Goal: Transaction & Acquisition: Subscribe to service/newsletter

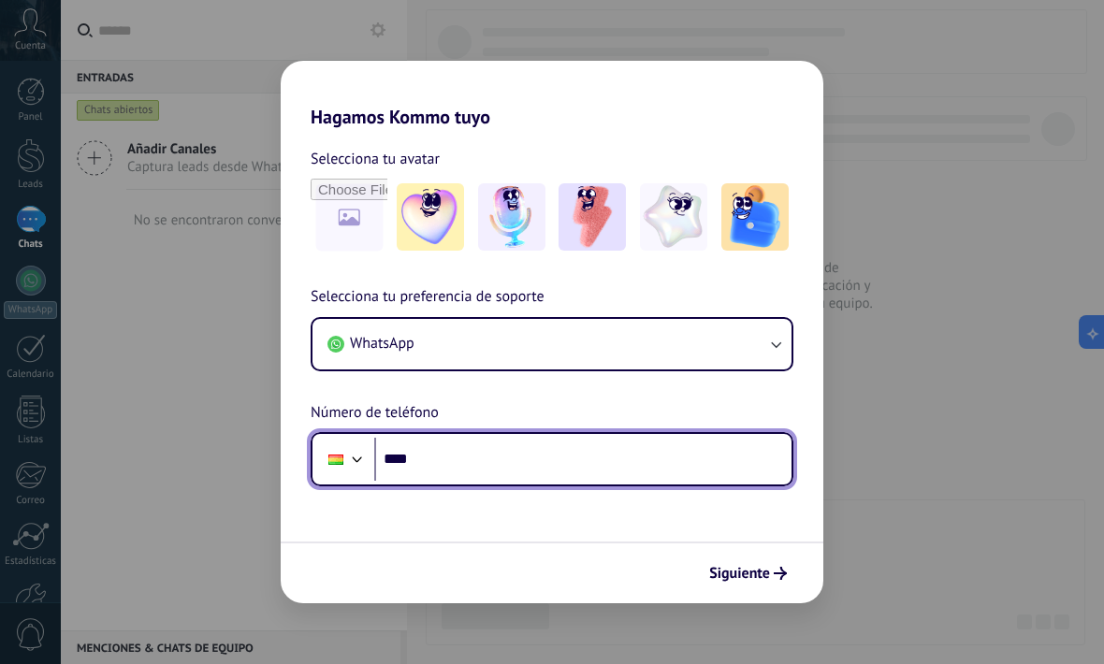
click at [528, 462] on input "****" at bounding box center [582, 459] width 417 height 43
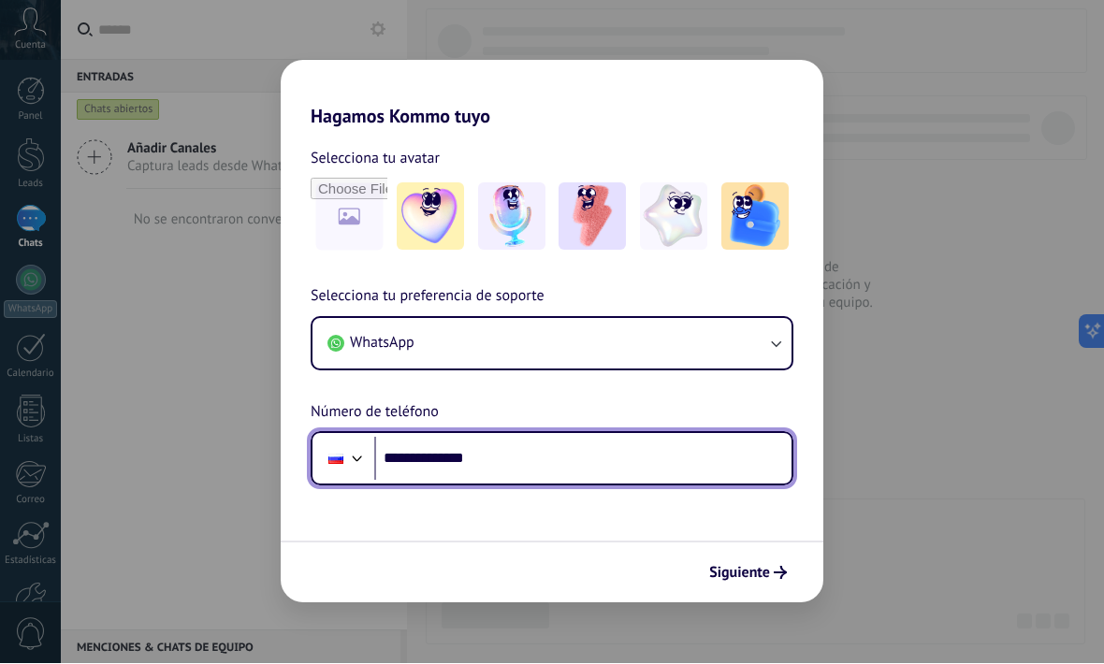
click at [377, 460] on input "**********" at bounding box center [582, 459] width 417 height 43
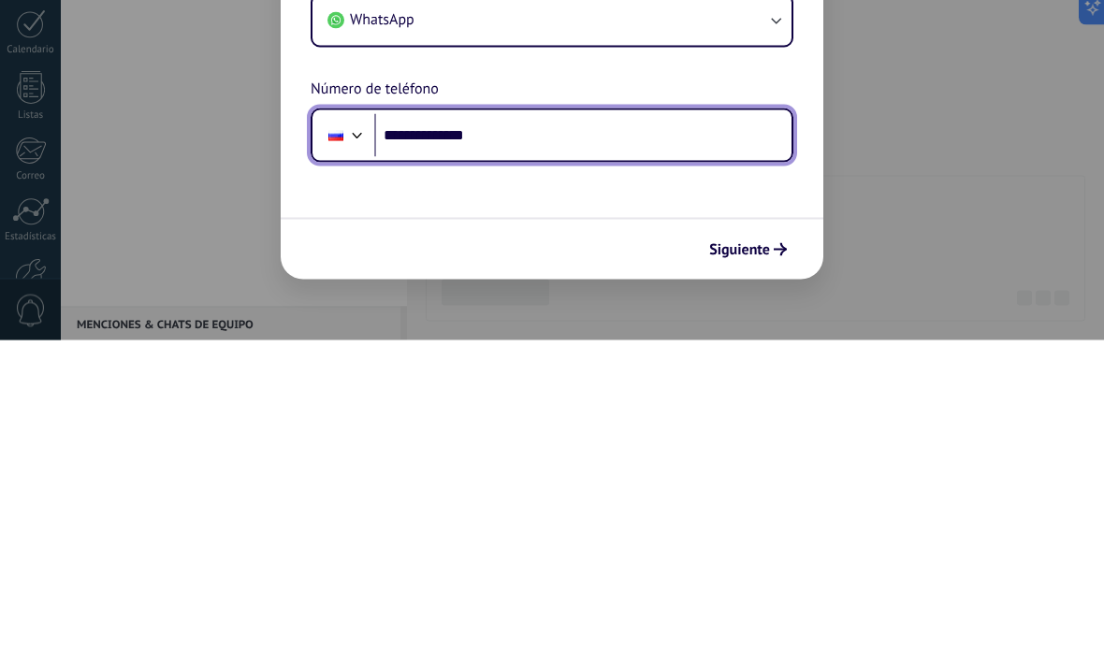
click at [359, 446] on div at bounding box center [357, 457] width 22 height 22
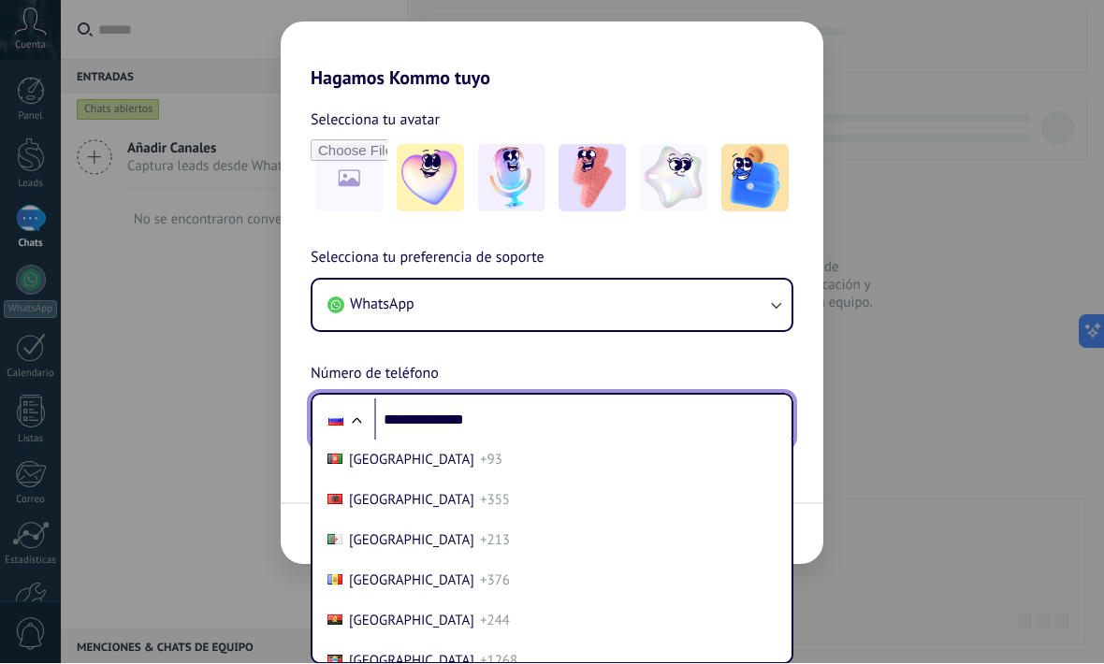
click at [367, 413] on div at bounding box center [356, 424] width 22 height 22
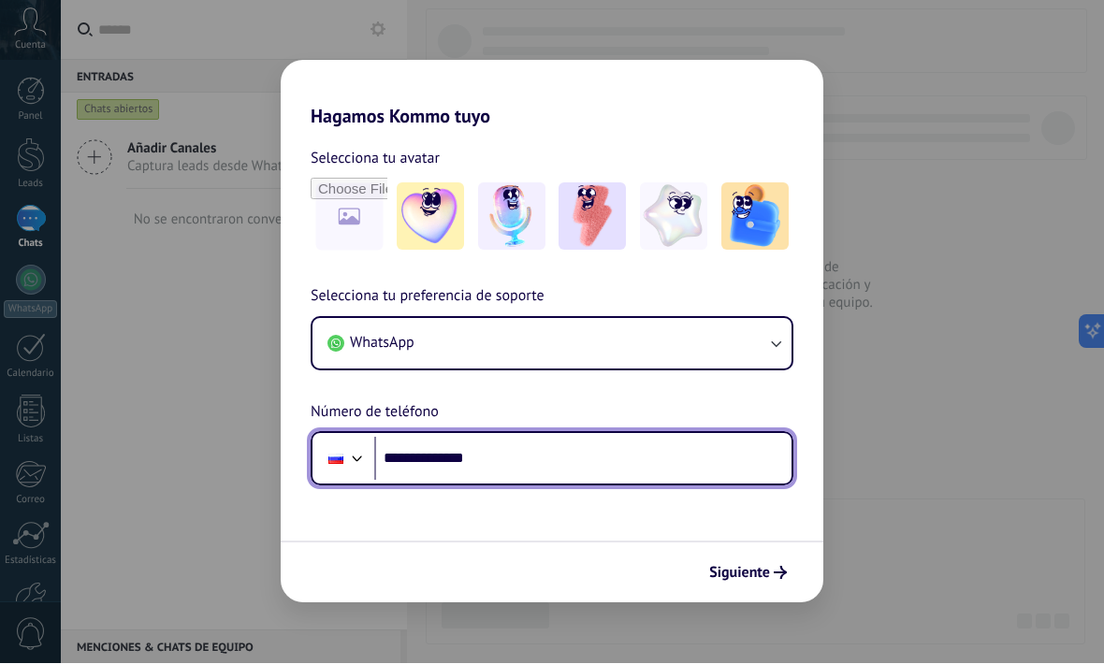
click at [344, 462] on div at bounding box center [336, 459] width 36 height 39
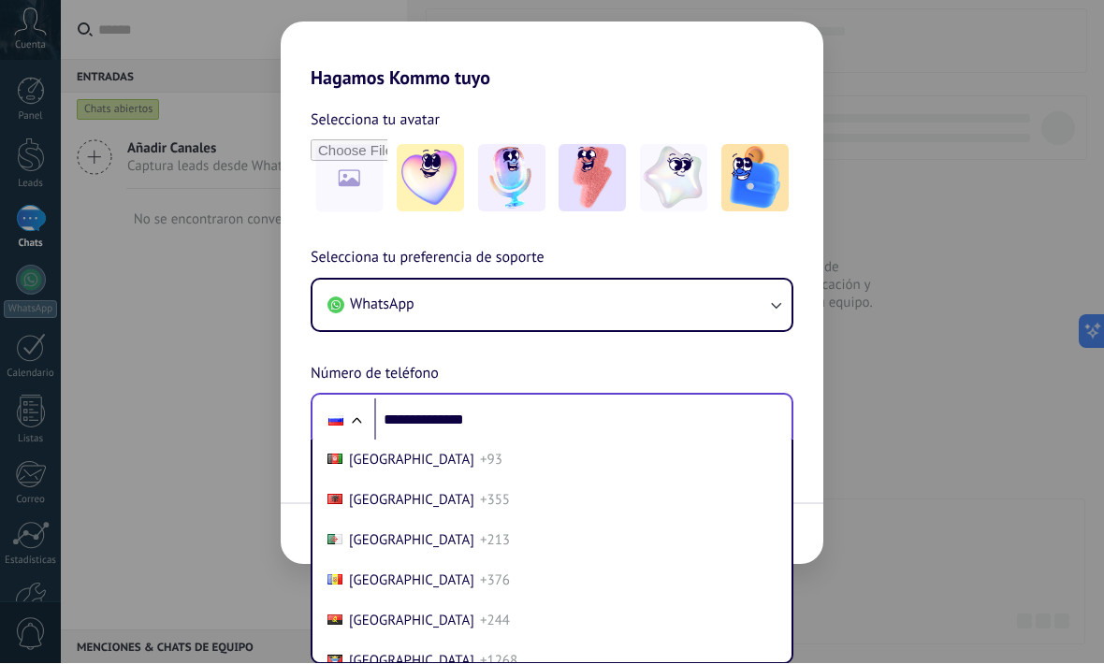
scroll to position [6385, 0]
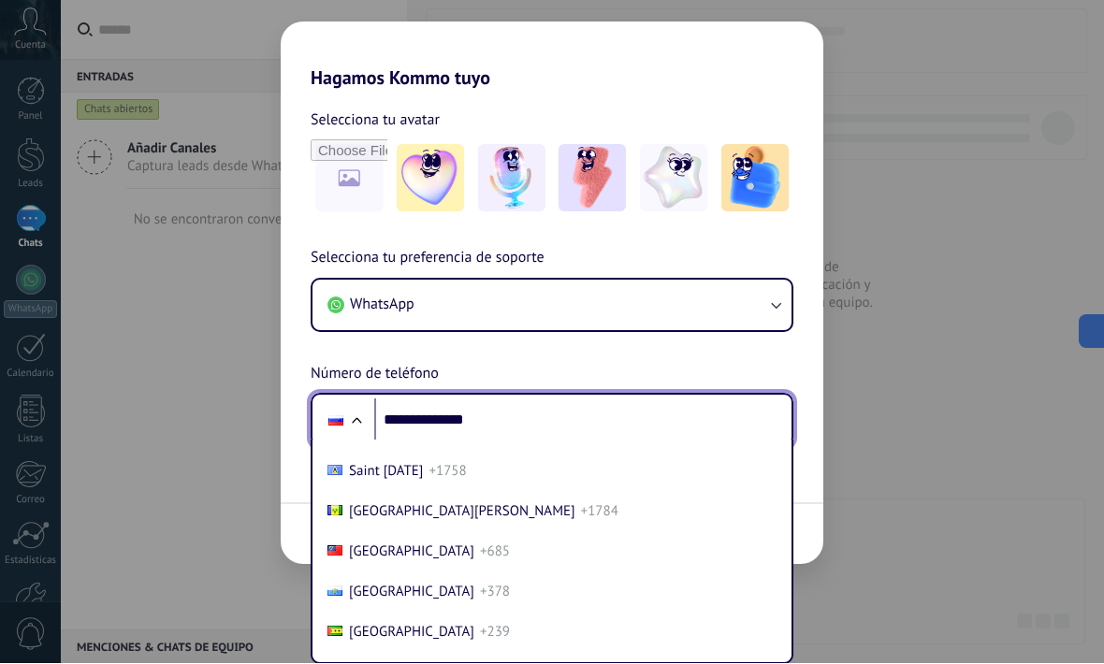
click at [364, 424] on div at bounding box center [356, 424] width 22 height 22
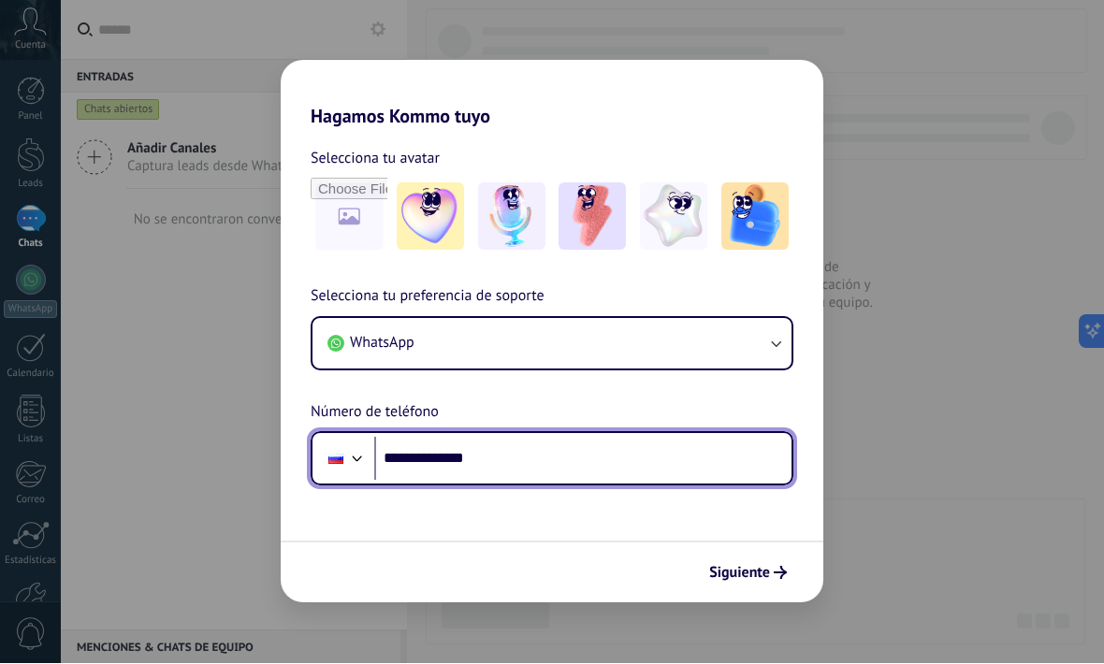
click at [349, 441] on div at bounding box center [336, 459] width 36 height 39
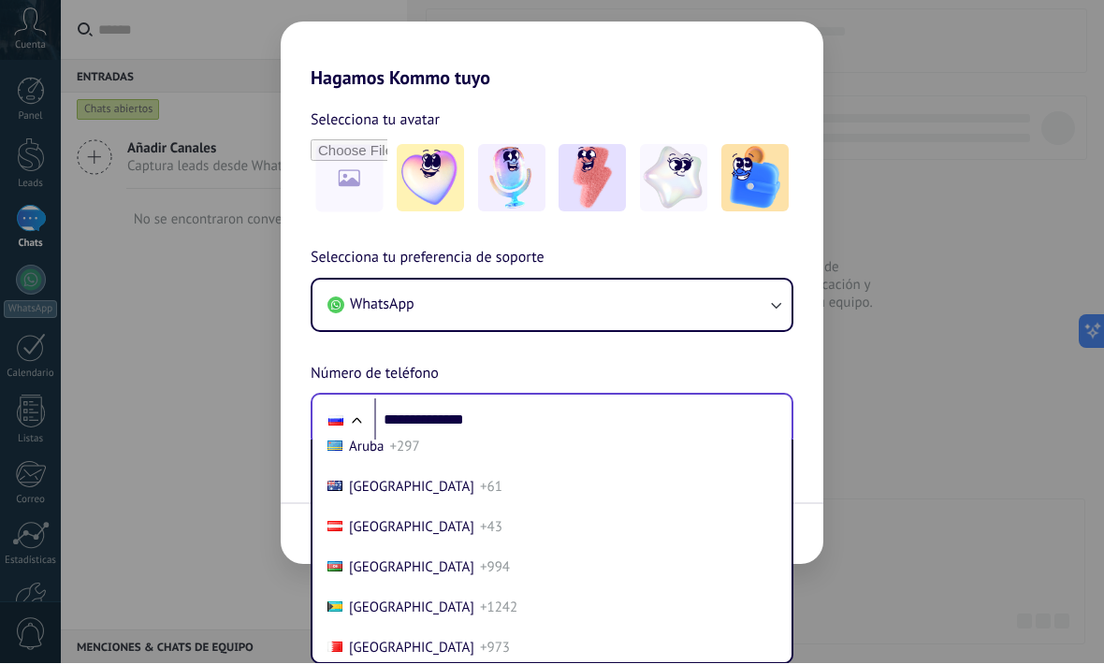
scroll to position [398, 0]
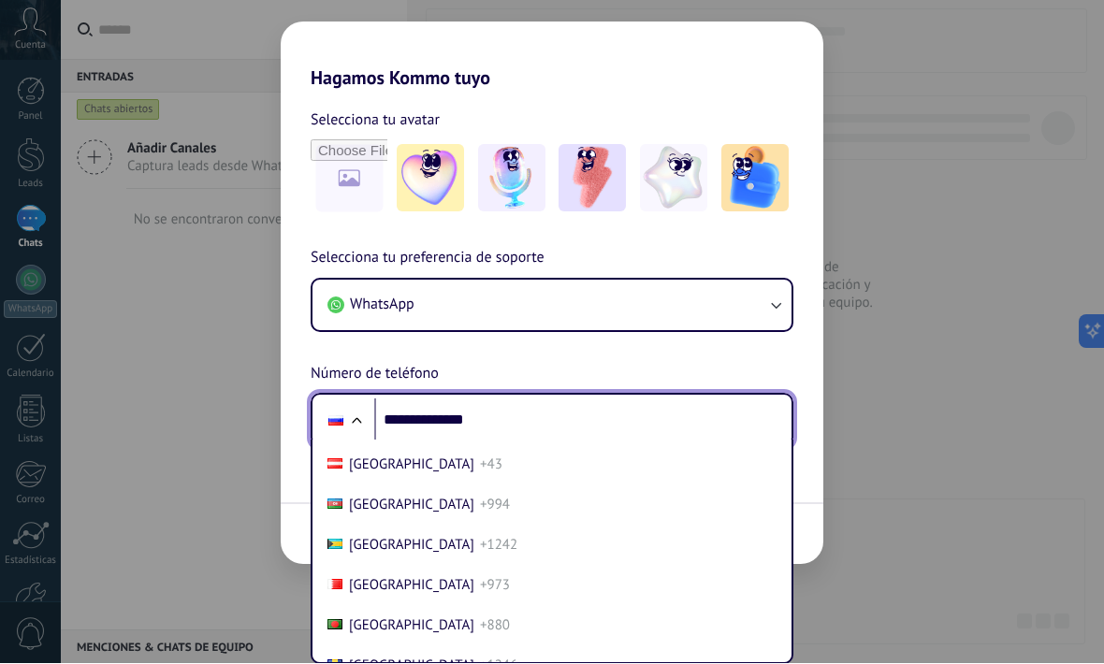
click at [531, 425] on div "**********" at bounding box center [552, 347] width 543 height 201
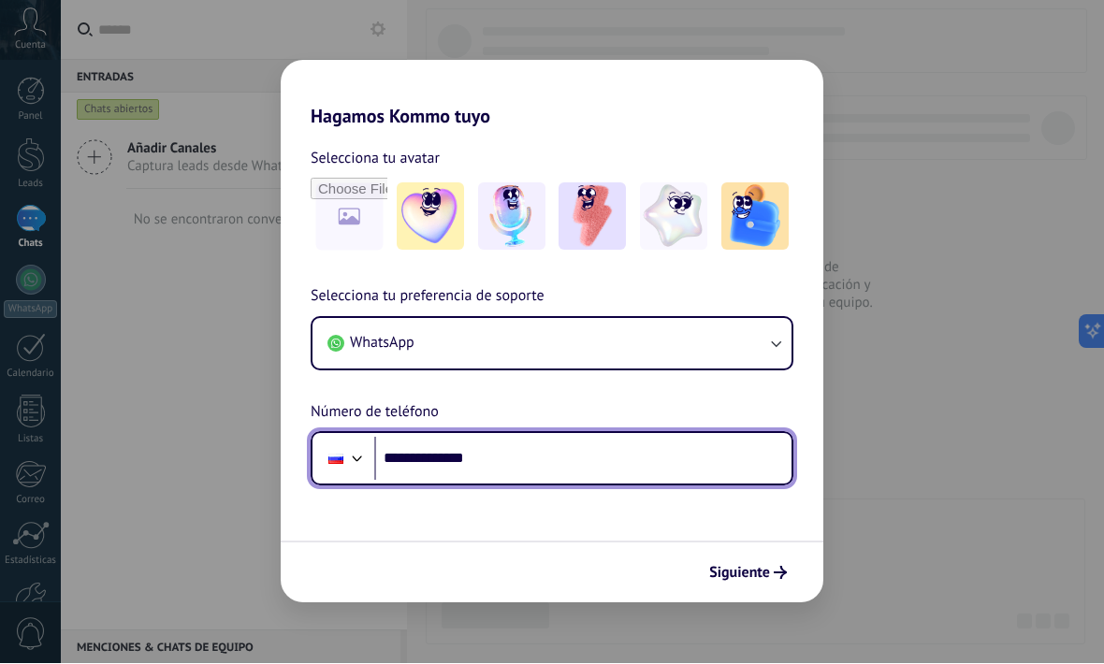
scroll to position [0, 0]
click at [343, 457] on div at bounding box center [336, 459] width 36 height 39
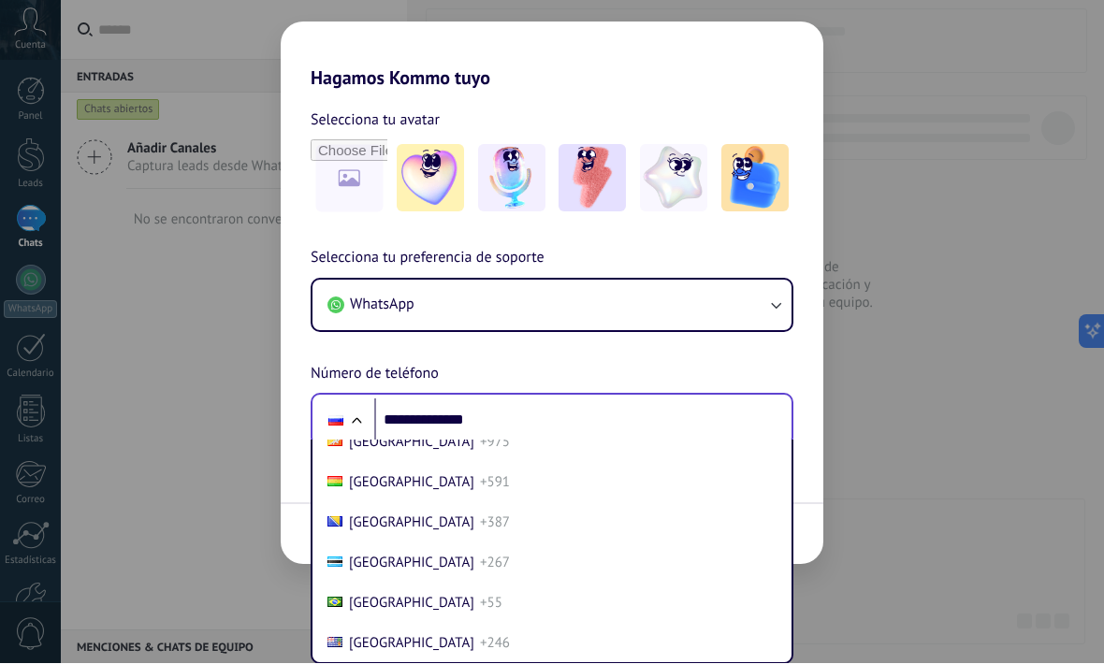
scroll to position [860, 0]
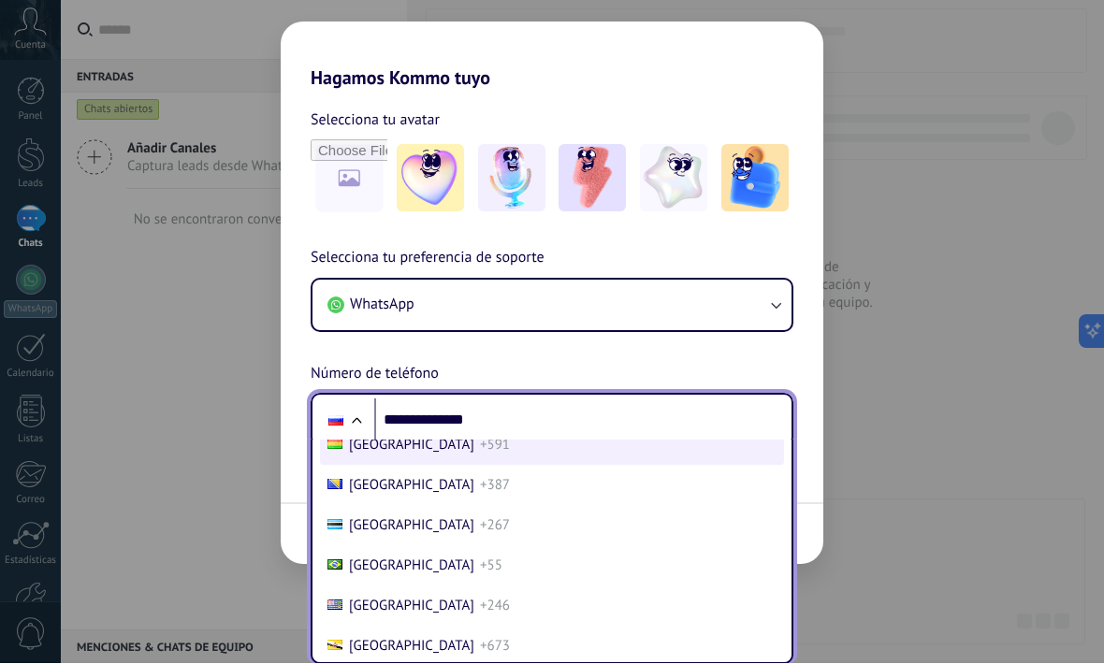
click at [458, 466] on li "Bolivia +591" at bounding box center [552, 446] width 464 height 40
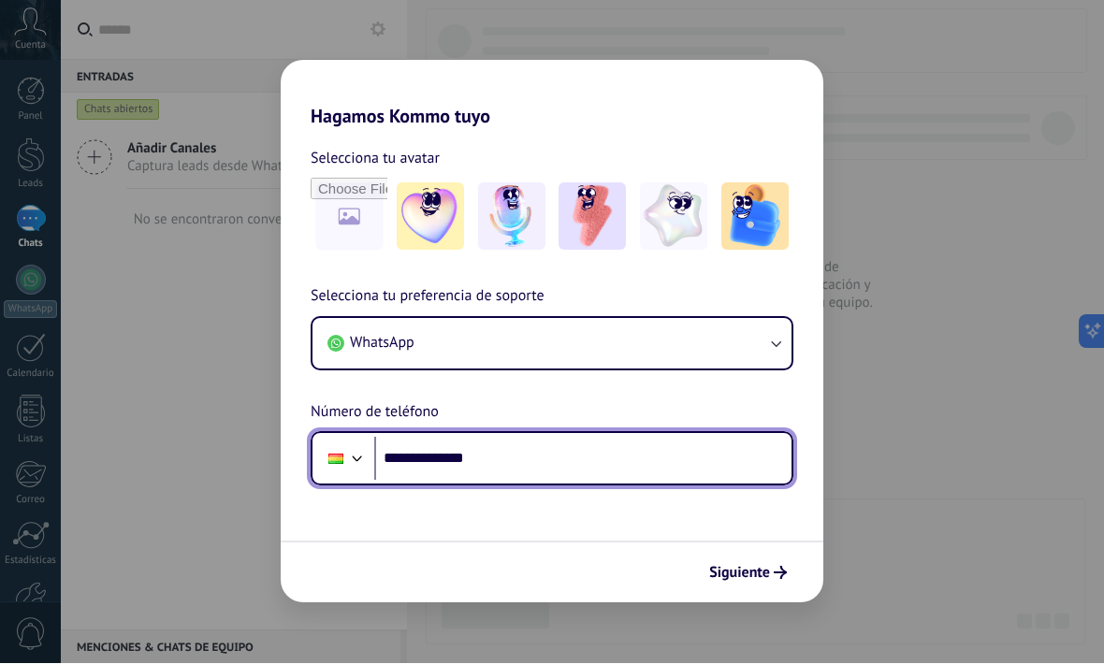
scroll to position [0, 0]
click at [419, 460] on input "**********" at bounding box center [582, 459] width 417 height 43
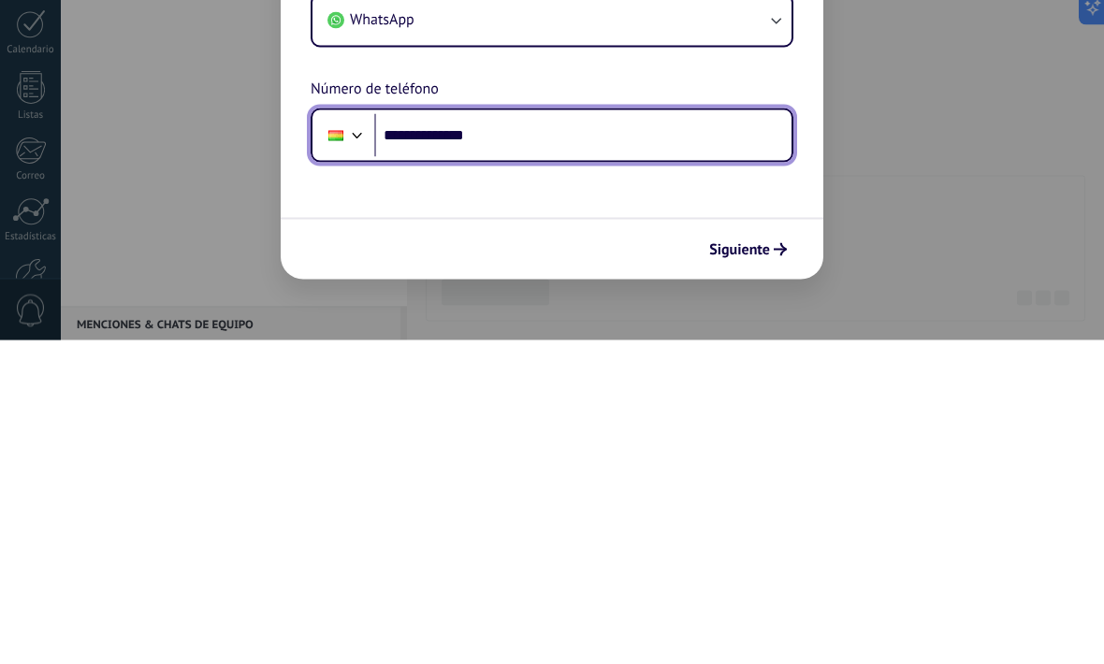
click at [407, 438] on input "**********" at bounding box center [582, 459] width 417 height 43
type input "**********"
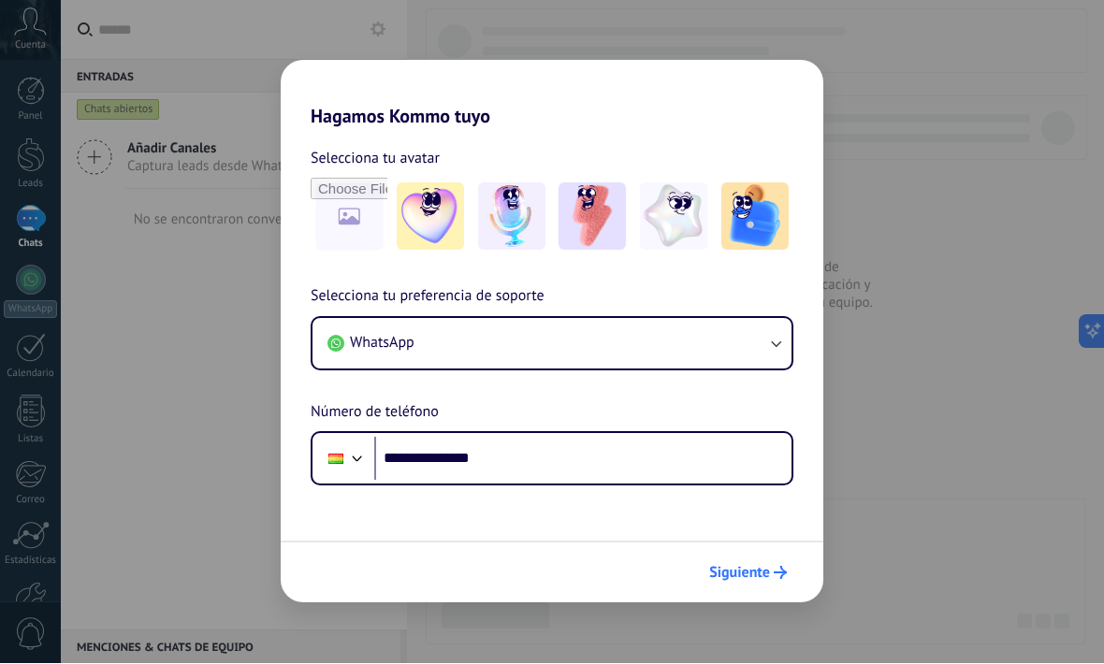
click at [761, 576] on span "Siguiente" at bounding box center [739, 573] width 61 height 13
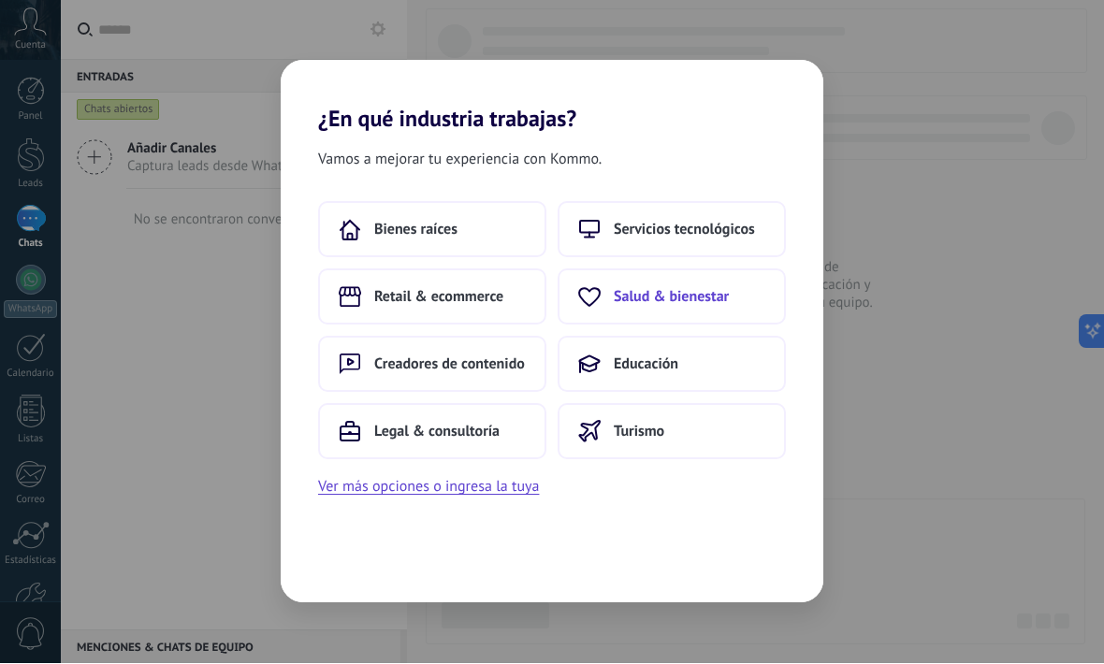
click at [690, 298] on span "Salud & bienestar" at bounding box center [671, 297] width 115 height 19
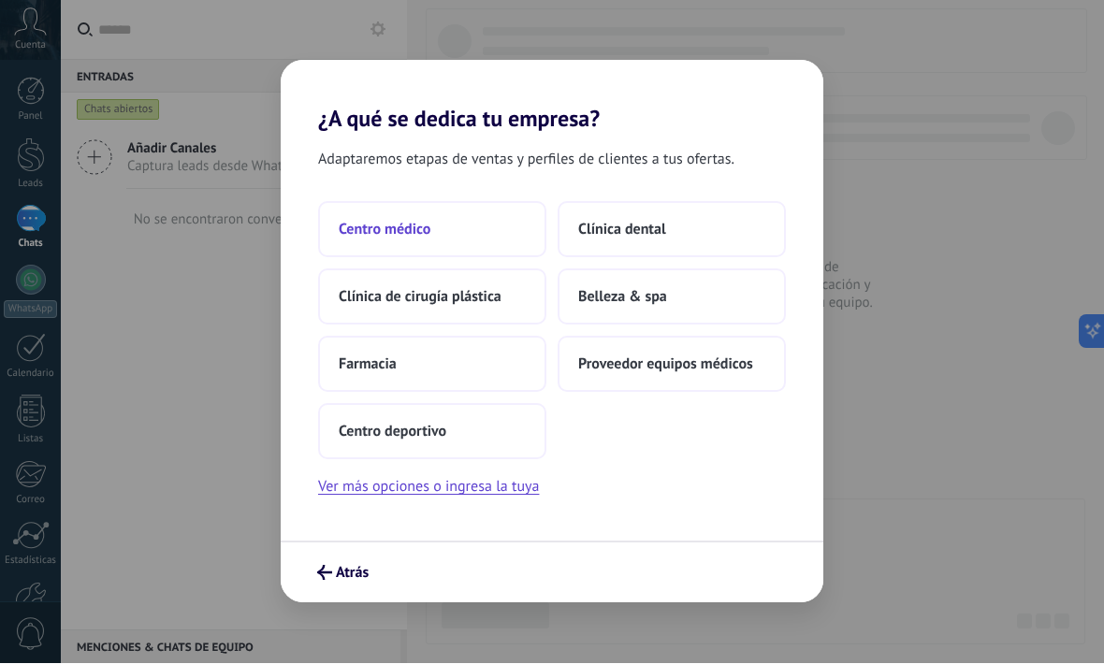
click at [472, 226] on button "Centro médico" at bounding box center [432, 230] width 228 height 56
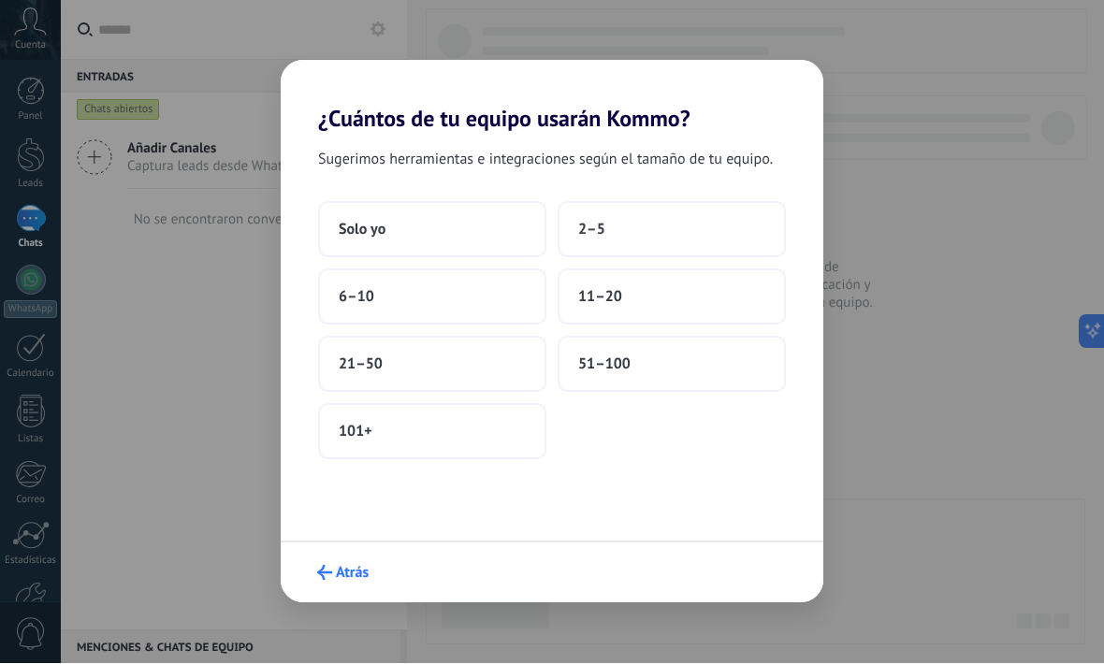
click at [340, 570] on span "Atrás" at bounding box center [352, 573] width 33 height 13
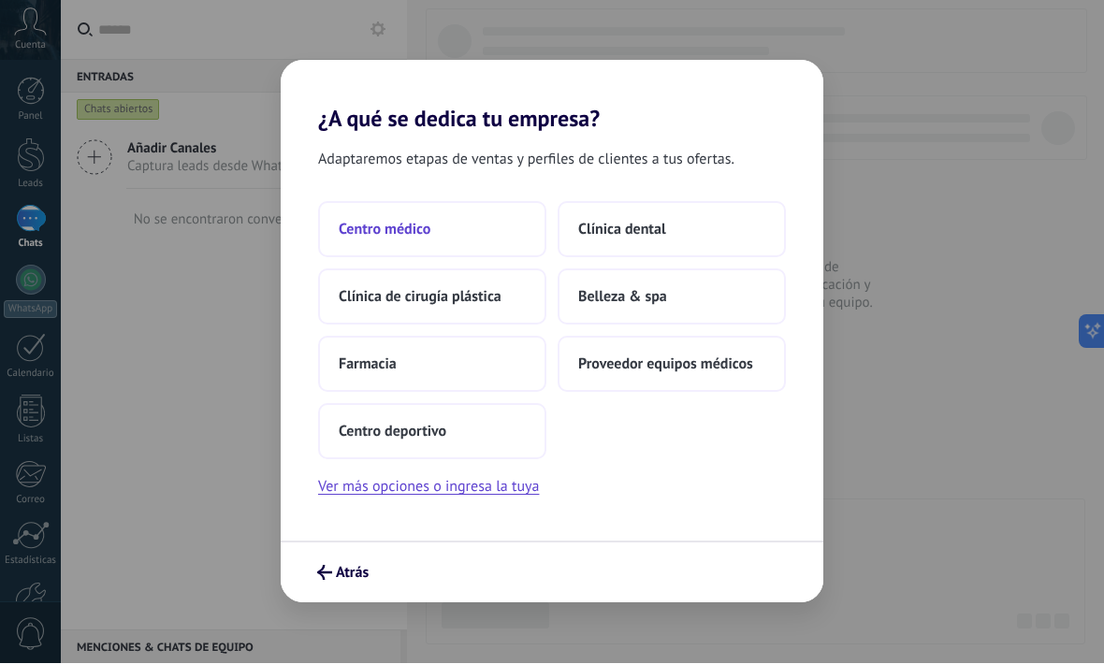
click at [488, 212] on button "Centro médico" at bounding box center [432, 230] width 228 height 56
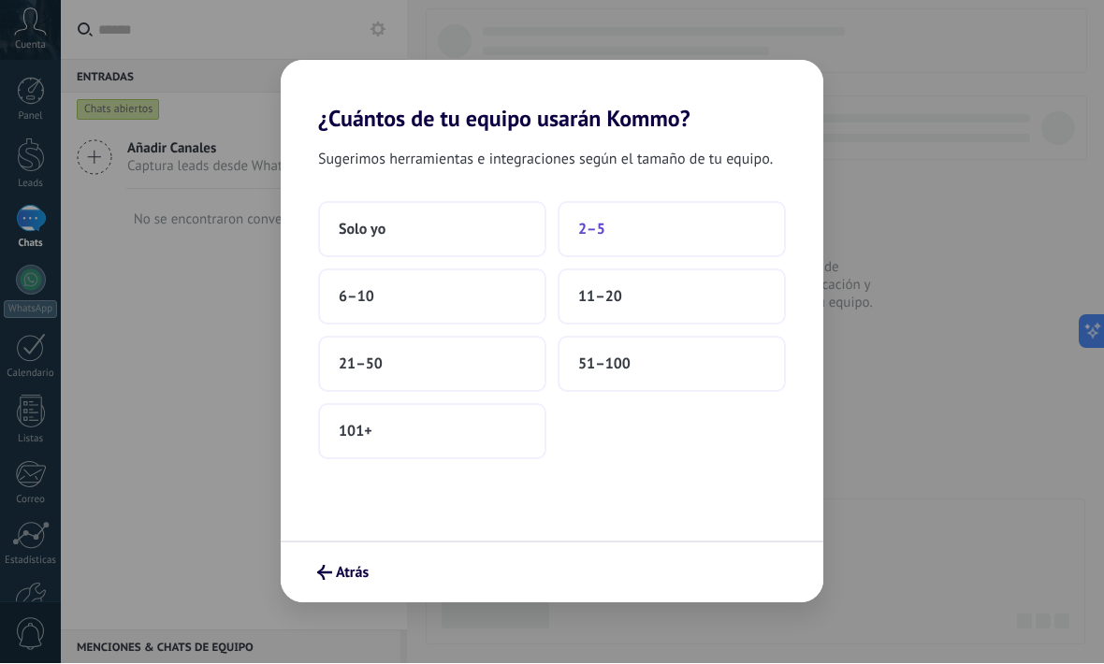
click at [647, 243] on button "2–5" at bounding box center [672, 230] width 228 height 56
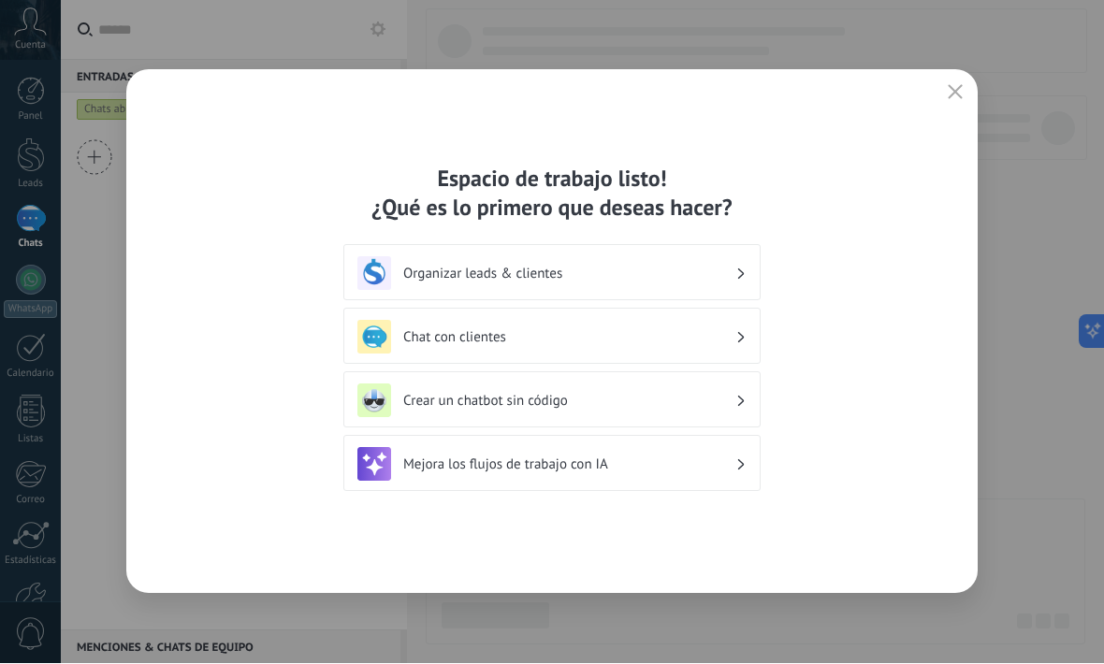
click at [639, 271] on h3 "Organizar leads & clientes" at bounding box center [569, 275] width 332 height 18
click at [718, 274] on h3 "Organizar leads & clientes" at bounding box center [569, 275] width 332 height 18
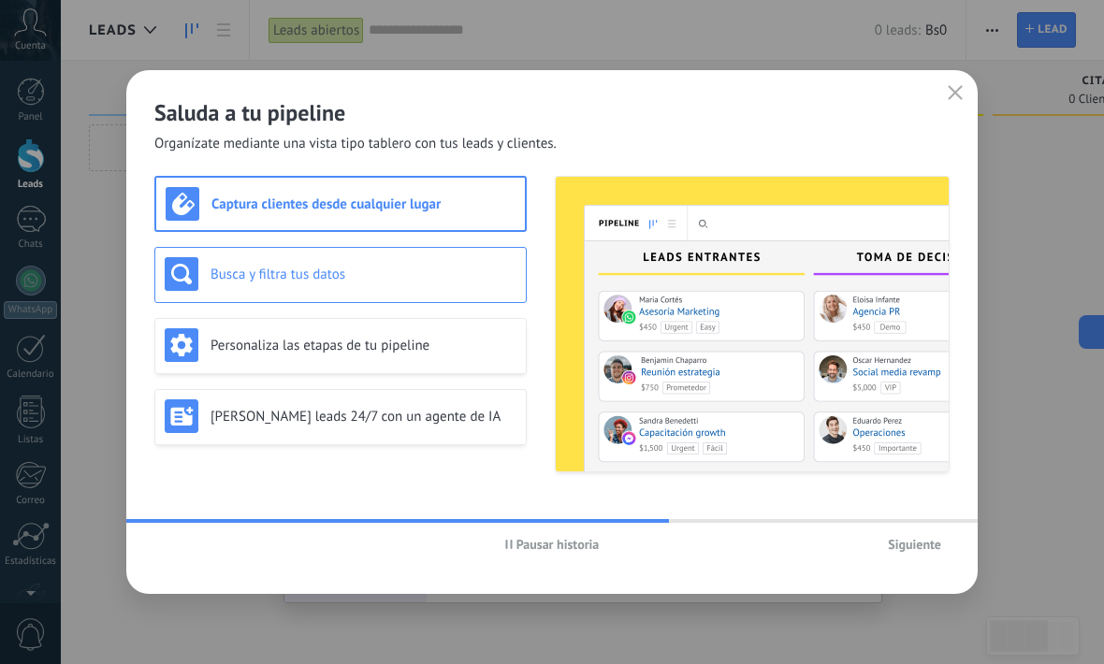
click at [356, 274] on h3 "Busca y filtra tus datos" at bounding box center [363, 275] width 306 height 18
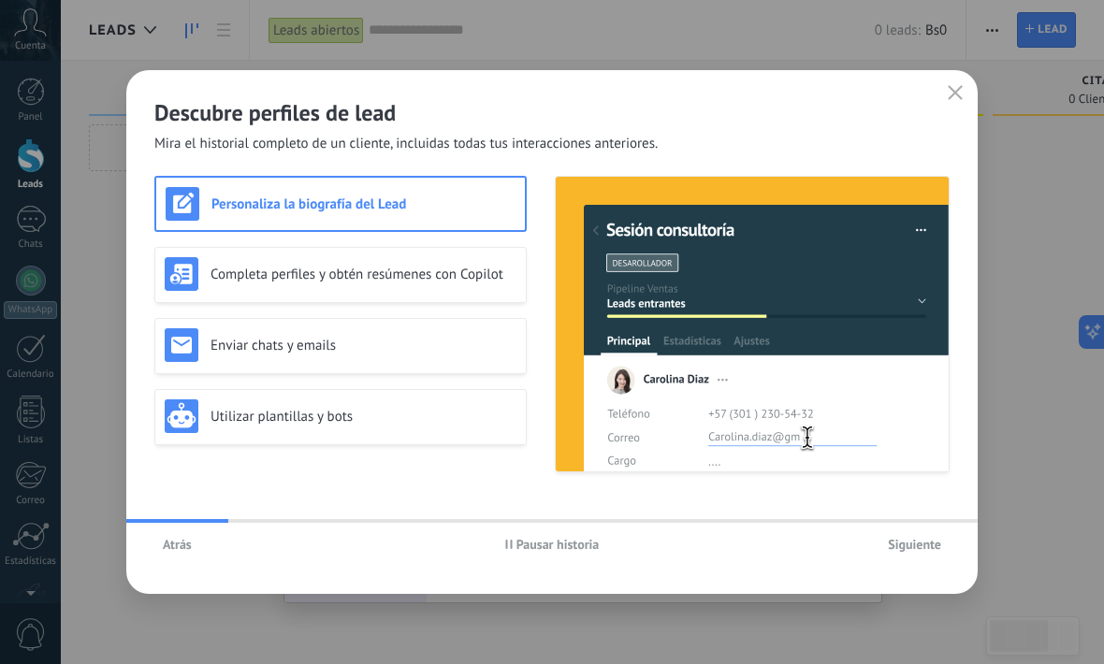
click at [915, 544] on span "Siguiente" at bounding box center [914, 544] width 53 height 13
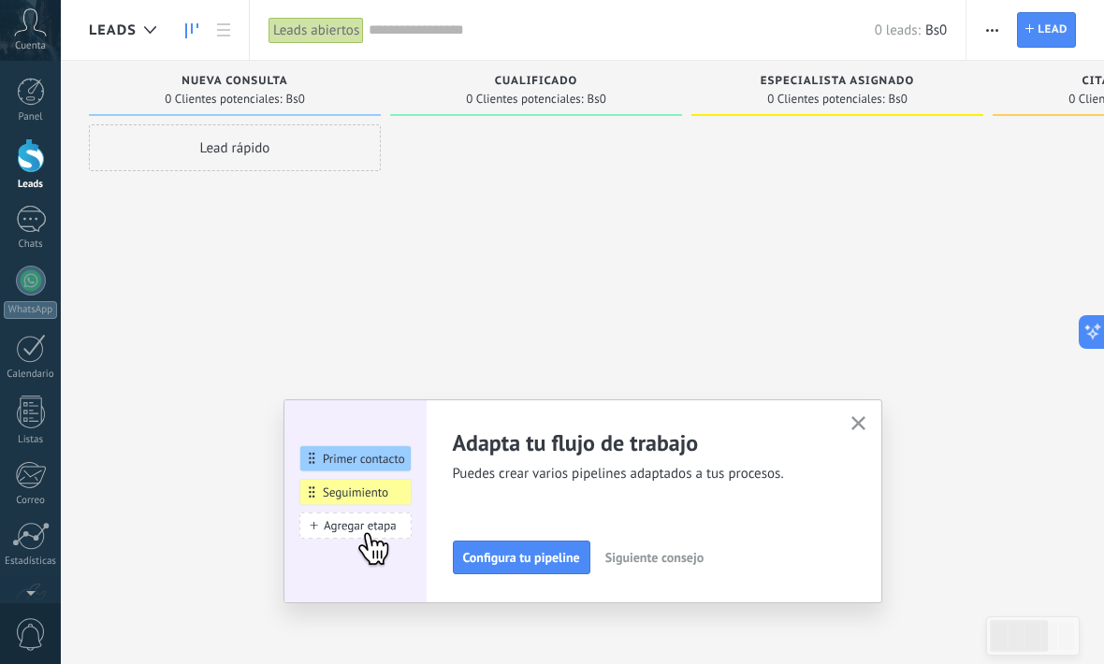
scroll to position [114, 0]
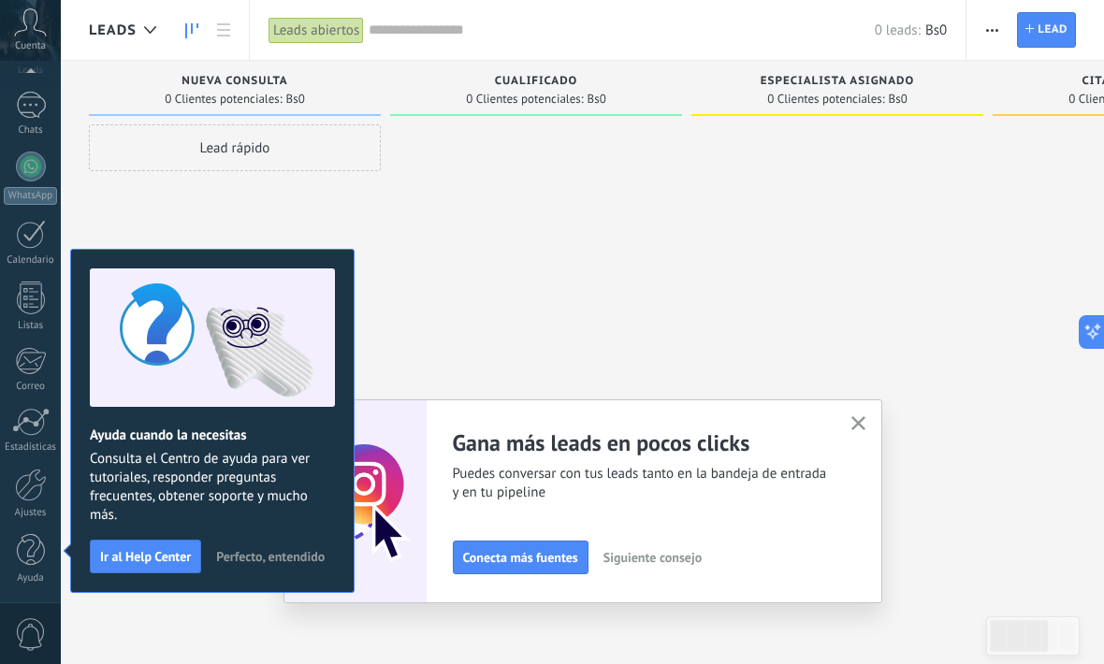
click at [855, 426] on use "button" at bounding box center [858, 423] width 14 height 14
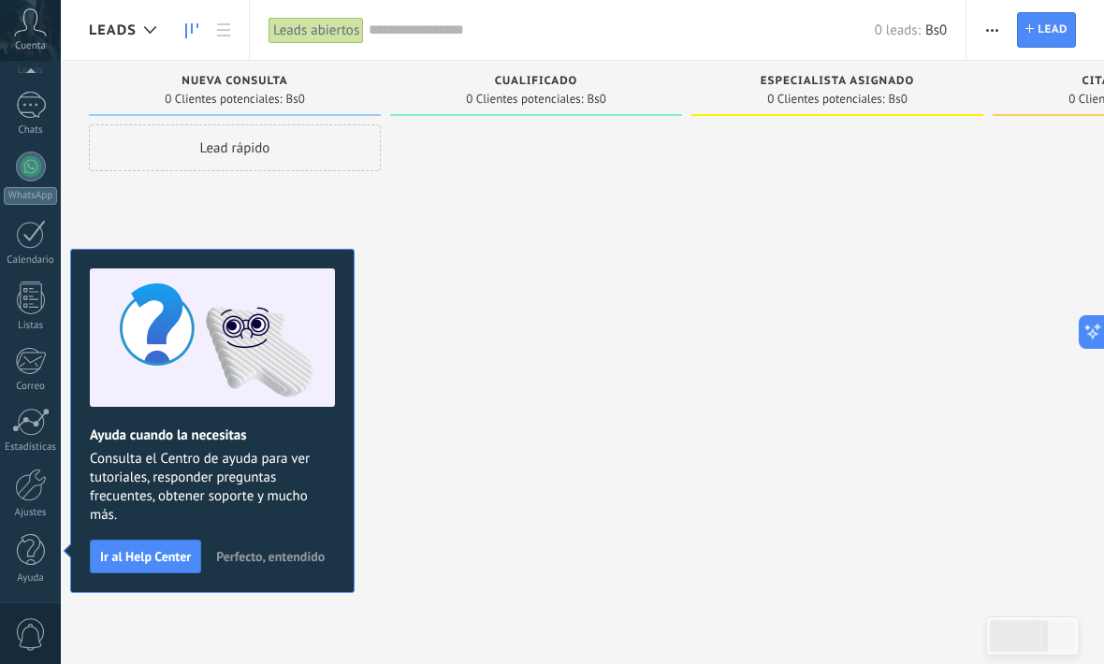
click at [267, 558] on span "Perfecto, entendido" at bounding box center [270, 556] width 109 height 13
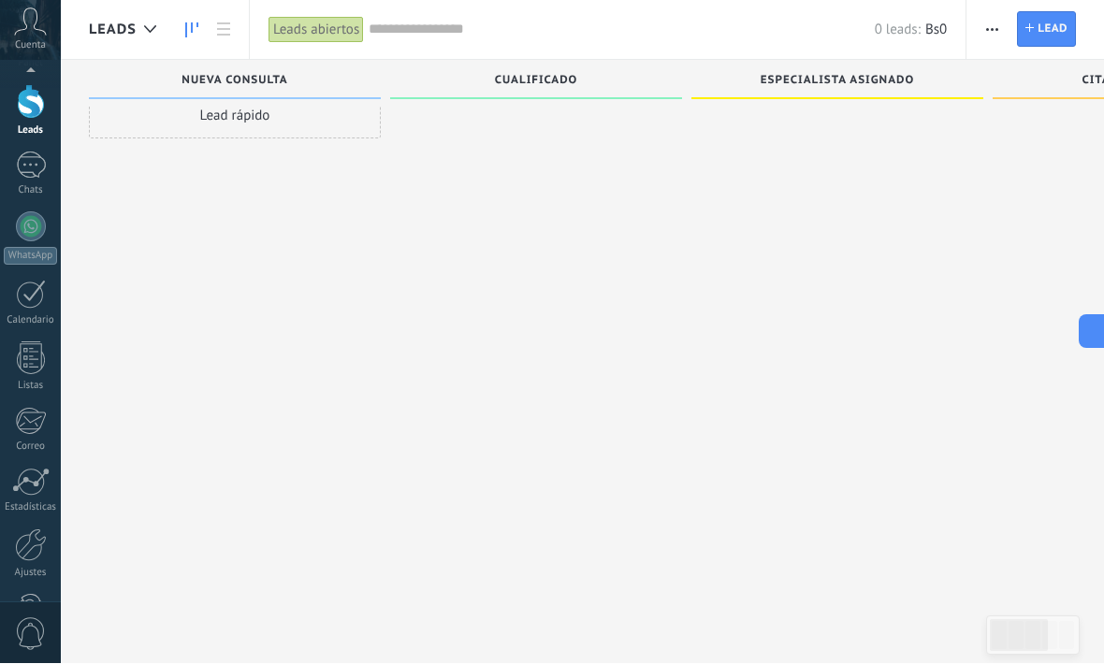
scroll to position [52, 0]
click at [26, 7] on div "Cuenta" at bounding box center [30, 30] width 61 height 61
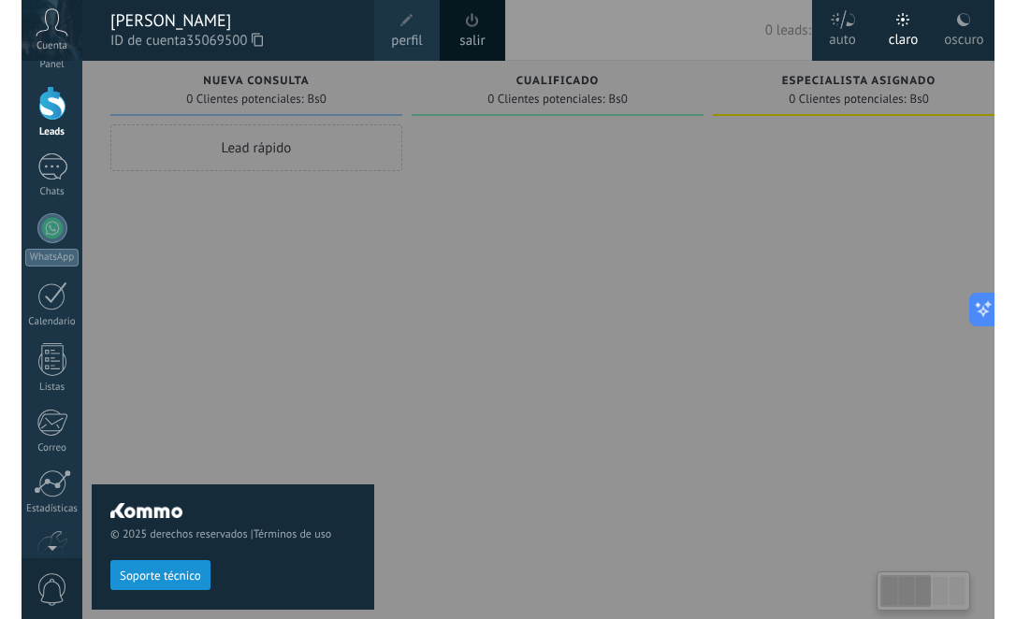
scroll to position [0, 0]
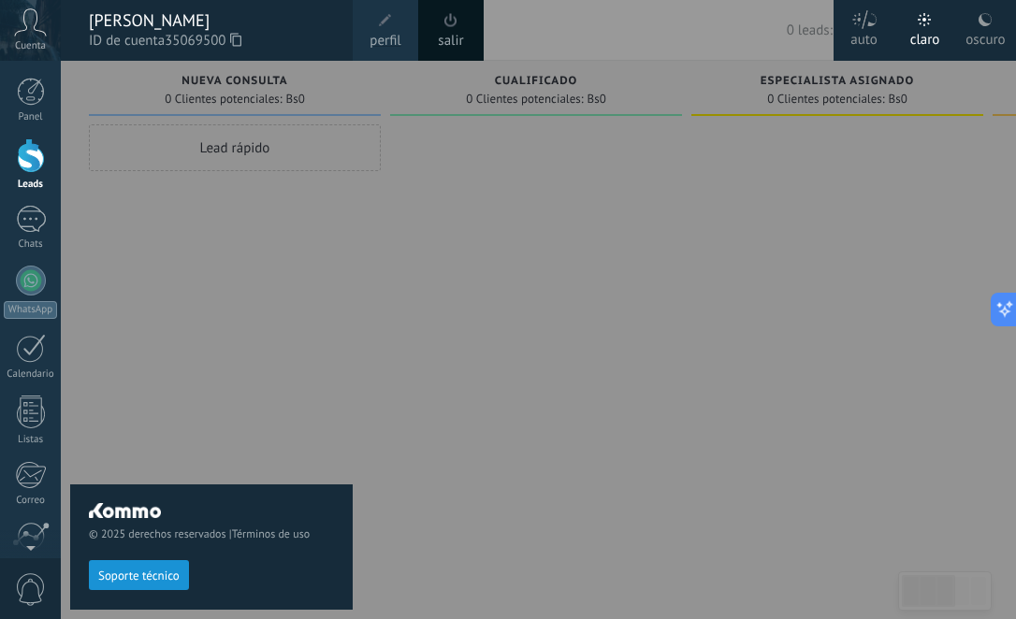
click at [263, 573] on span "Soporte técnico" at bounding box center [211, 575] width 245 height 30
click at [149, 577] on span "Soporte técnico" at bounding box center [138, 576] width 81 height 13
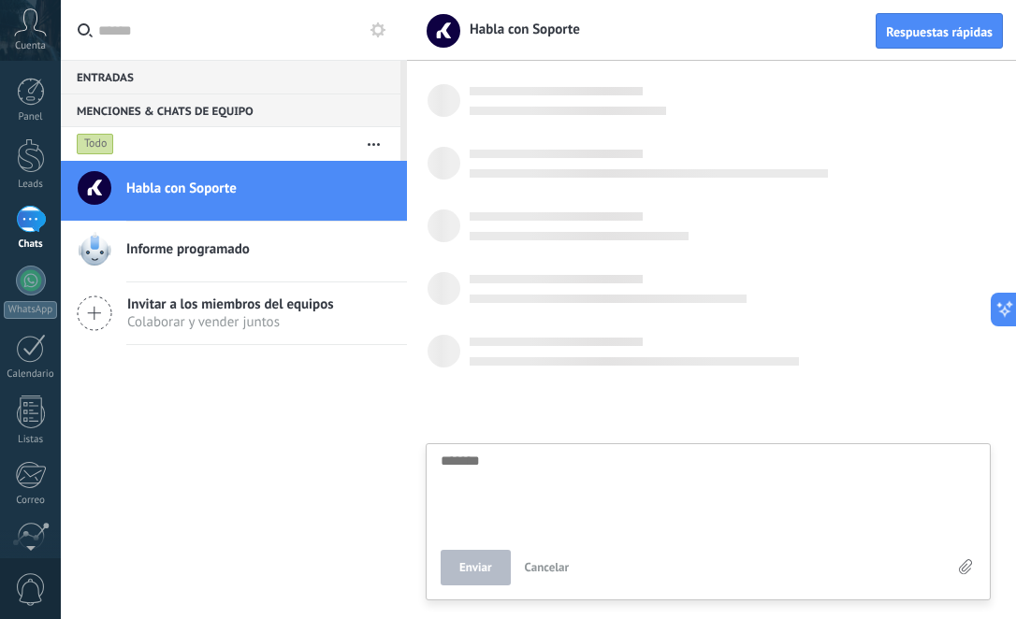
scroll to position [20, 0]
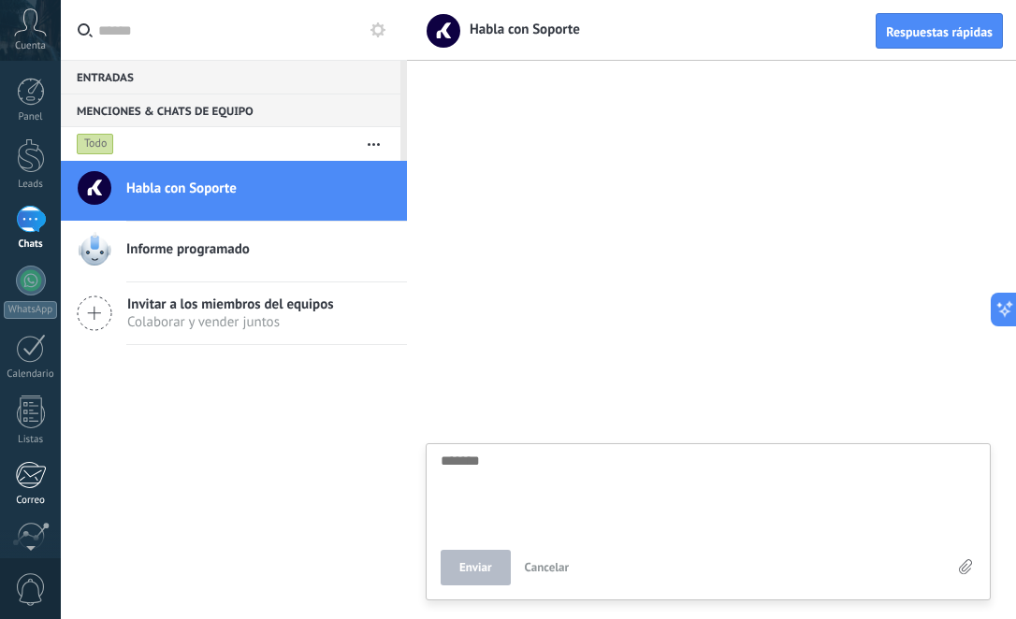
click at [46, 473] on link "Correo" at bounding box center [30, 484] width 61 height 46
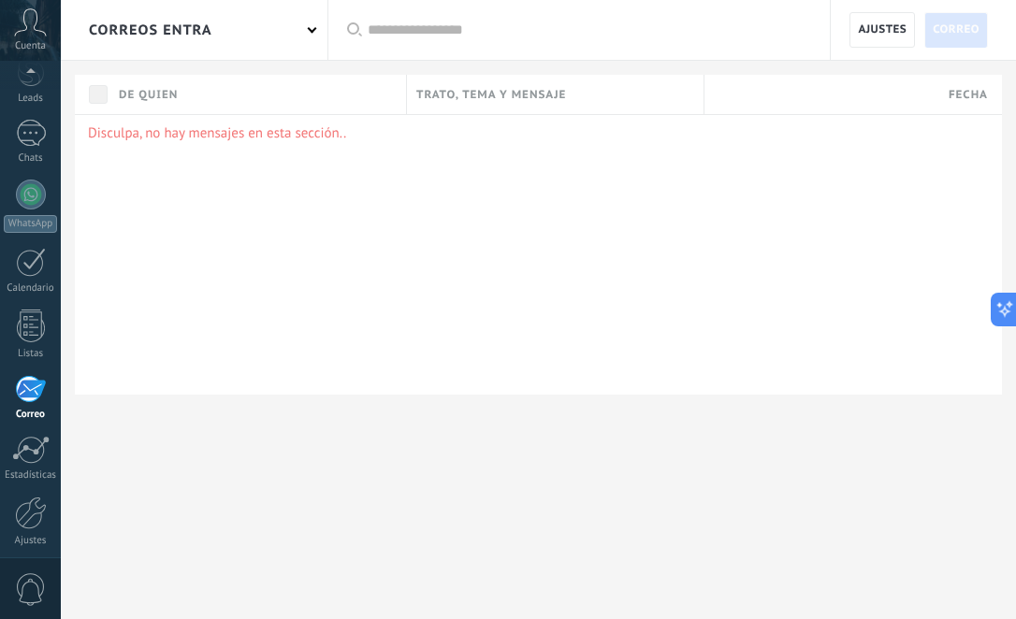
scroll to position [85, 0]
click at [32, 341] on div at bounding box center [31, 327] width 28 height 33
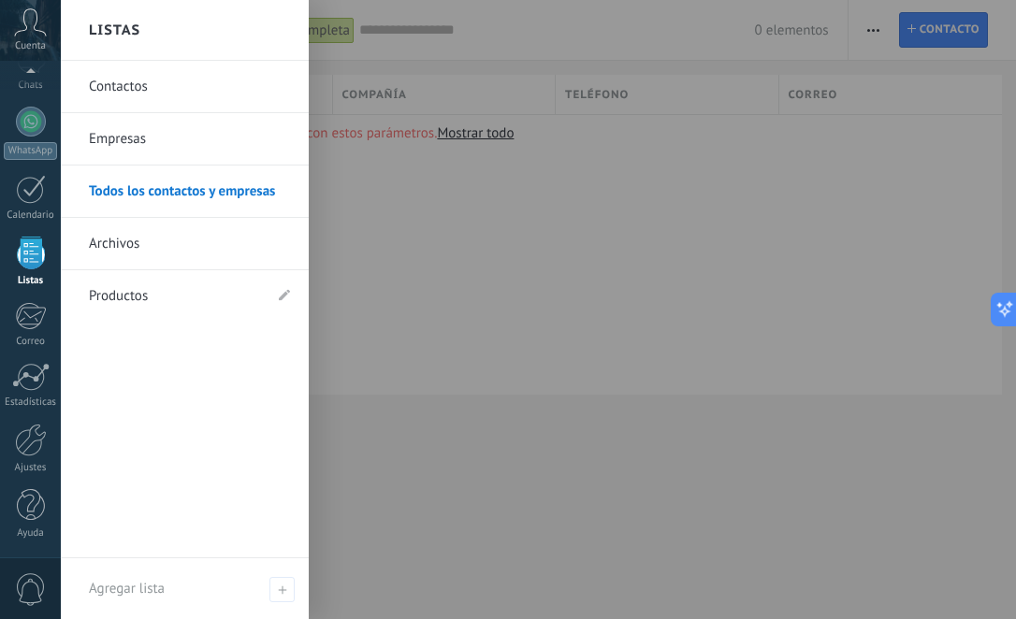
scroll to position [159, 0]
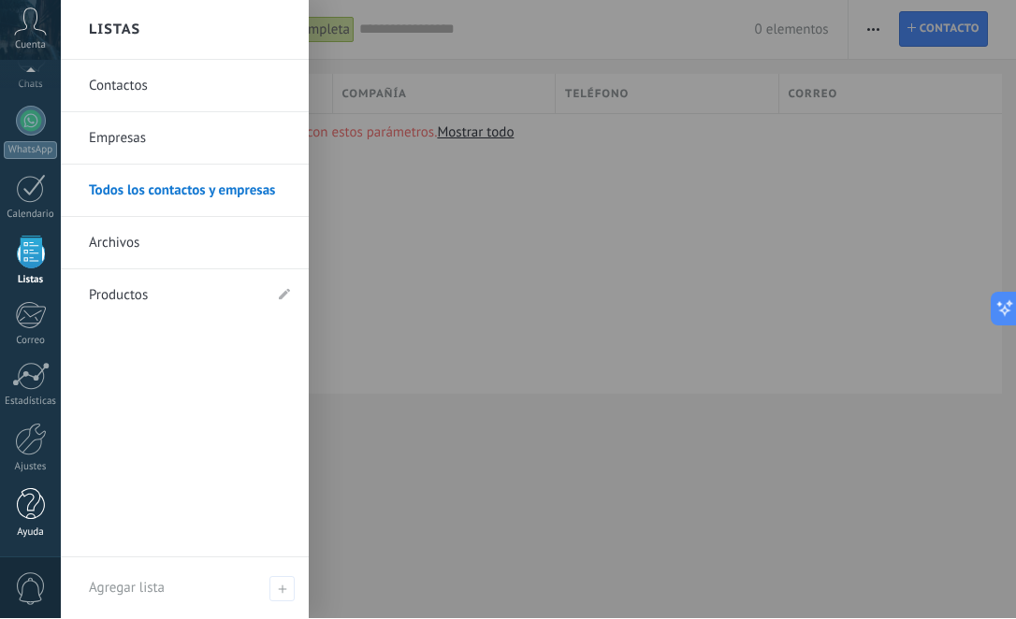
click at [19, 496] on div at bounding box center [31, 505] width 28 height 33
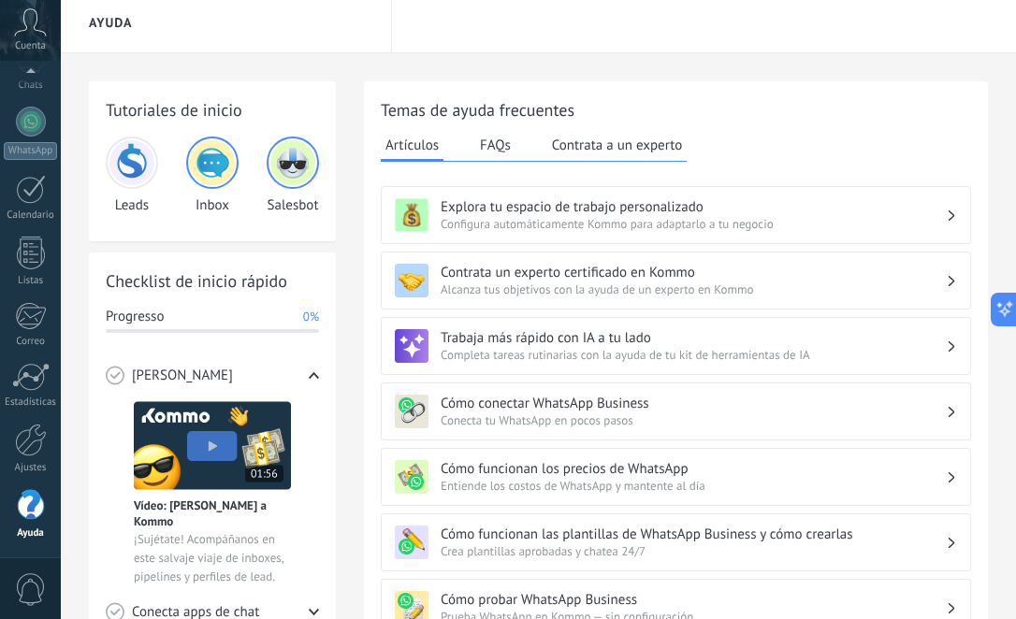
scroll to position [97, 0]
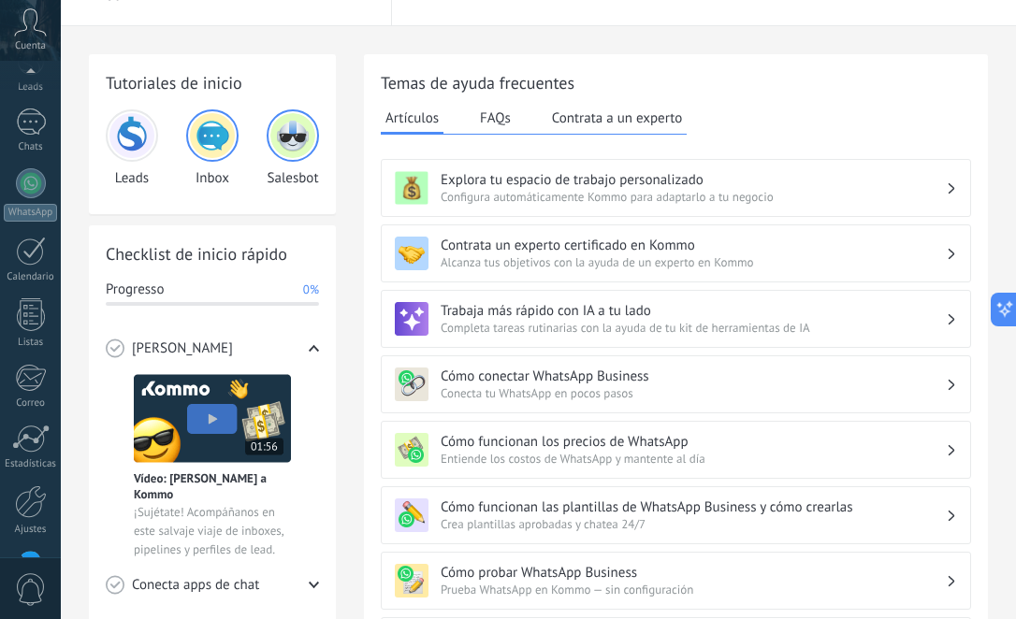
type textarea "*******"
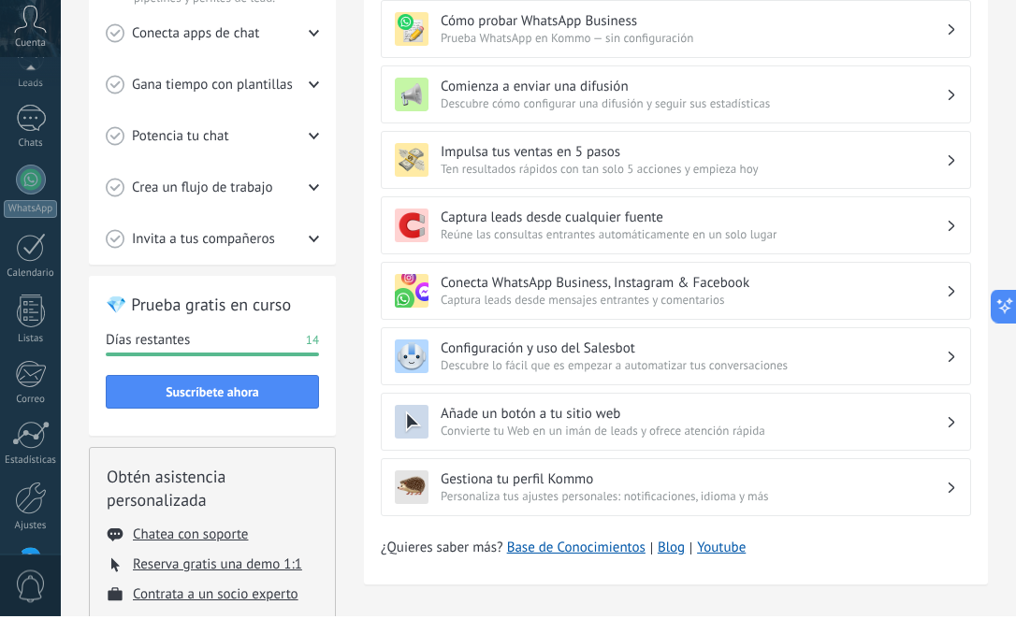
scroll to position [583, 0]
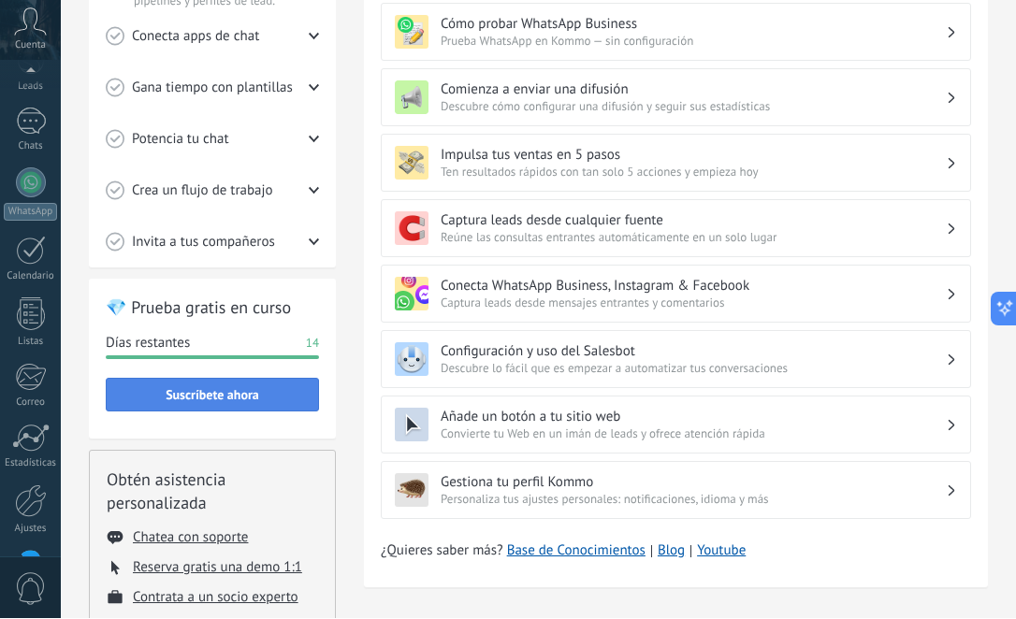
click at [151, 409] on button "Suscríbete ahora" at bounding box center [212, 396] width 213 height 34
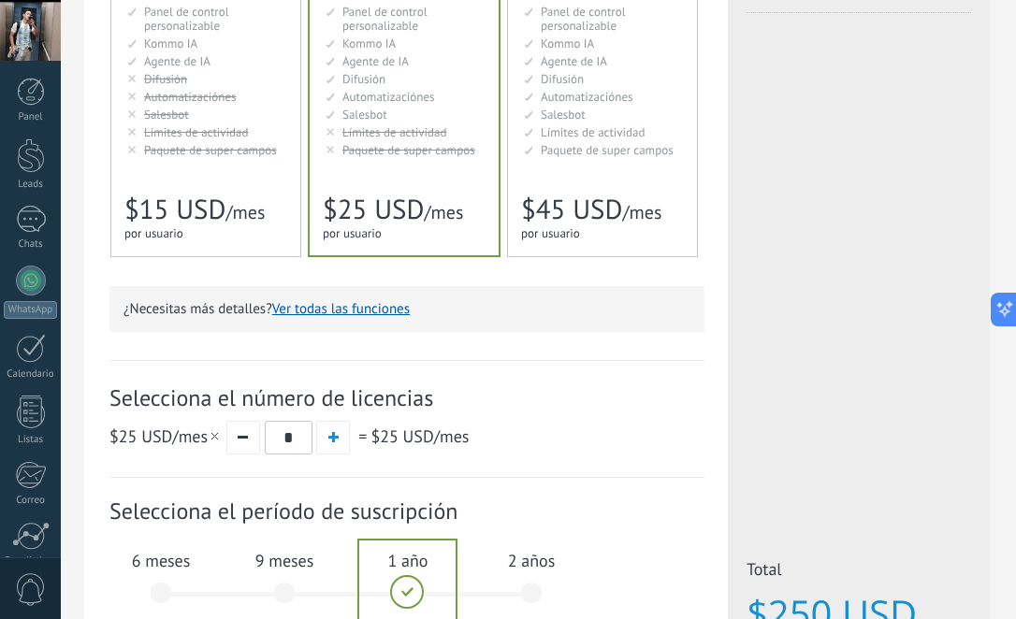
scroll to position [330, 0]
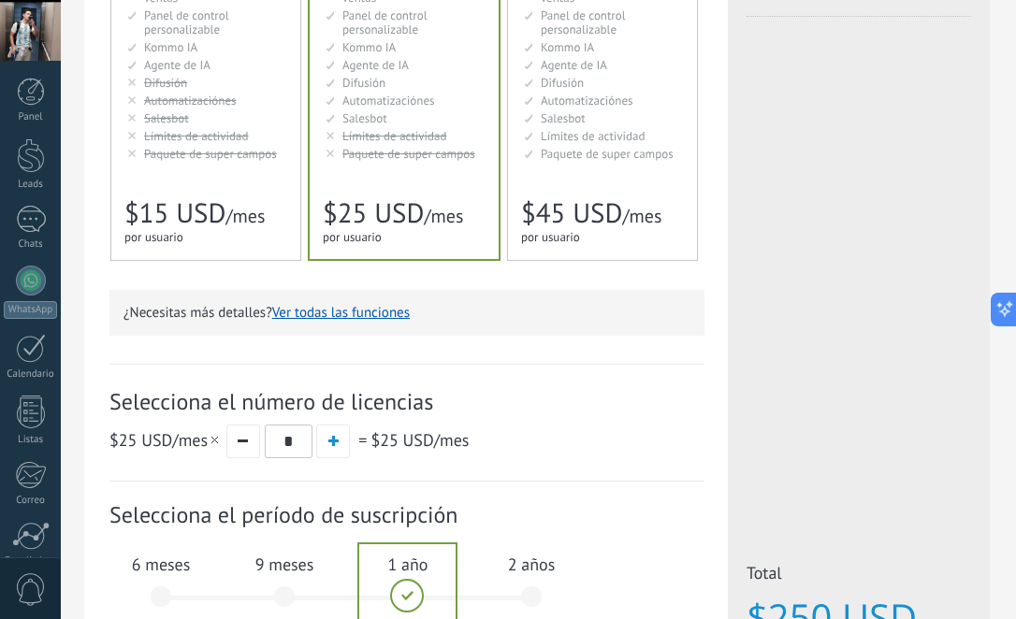
click at [364, 173] on div "Avanzado Для автоматизации сделок в растущей компании For growing businesses th…" at bounding box center [404, 45] width 189 height 428
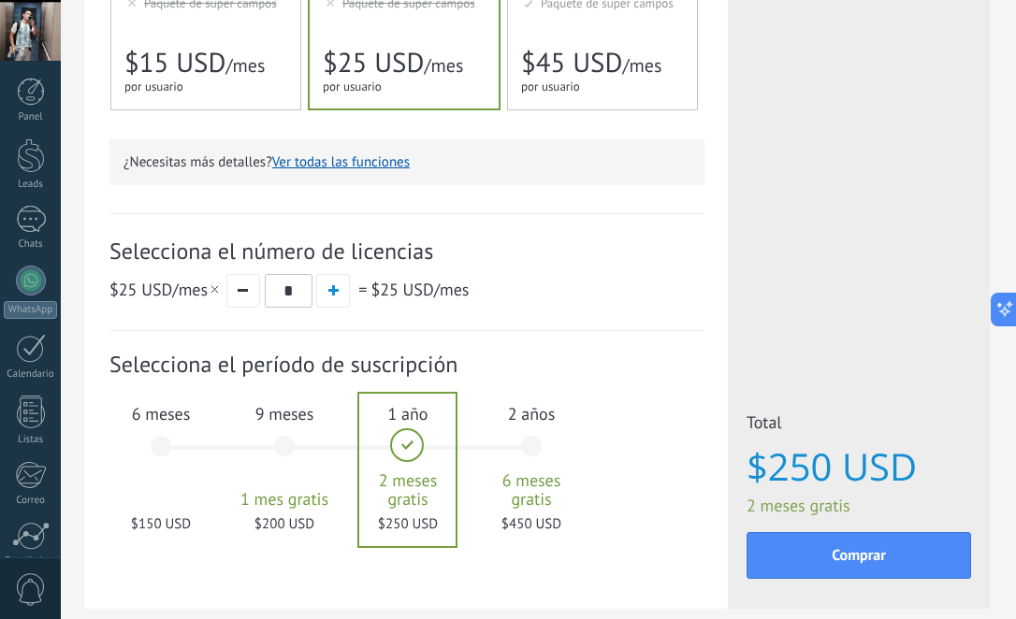
scroll to position [478, 0]
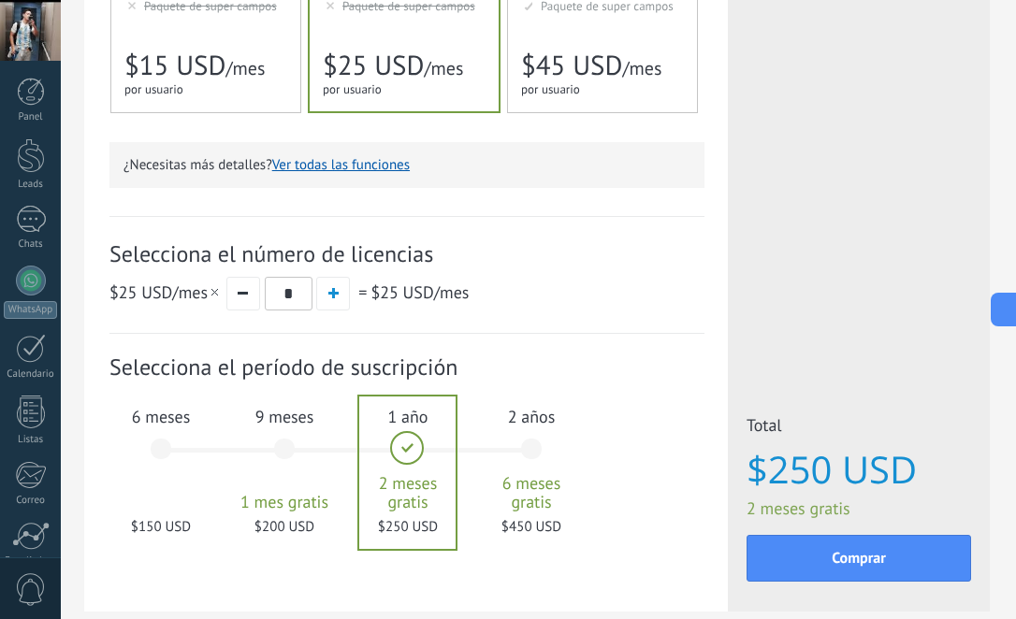
click at [167, 465] on div "6 meses $150 USD" at bounding box center [160, 458] width 101 height 132
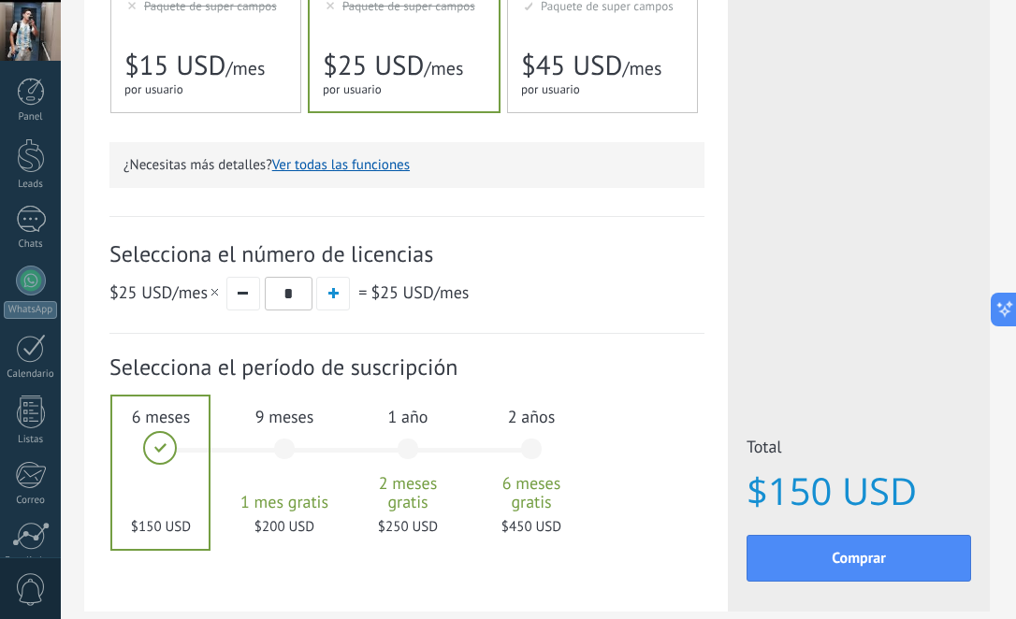
click at [282, 450] on div "9 meses 1 mes gratis $200 USD" at bounding box center [284, 458] width 101 height 132
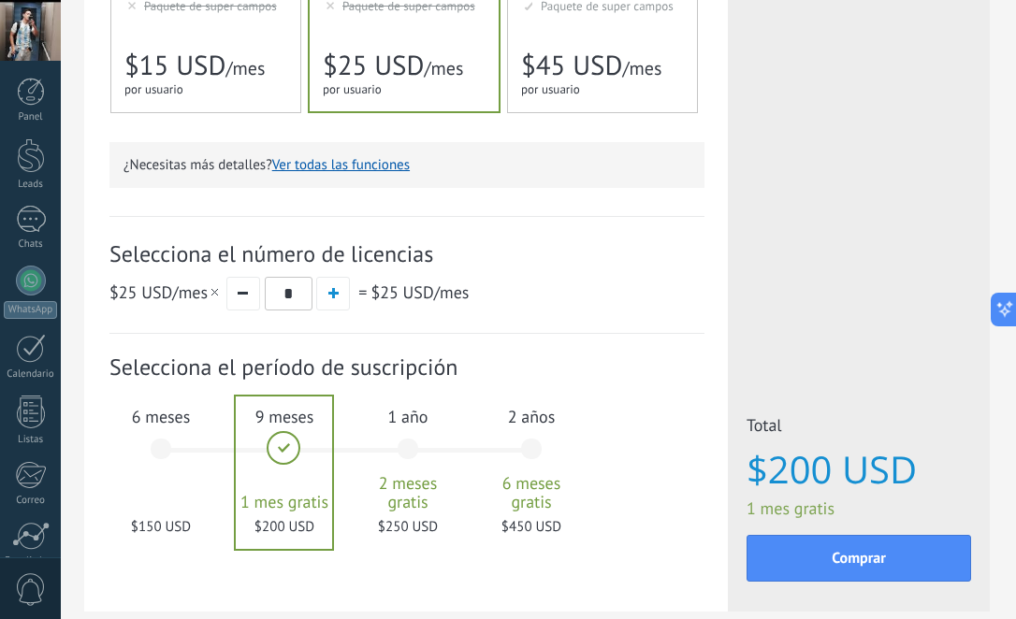
click at [413, 466] on div "1 año 2 meses gratis $250 USD" at bounding box center [407, 458] width 101 height 132
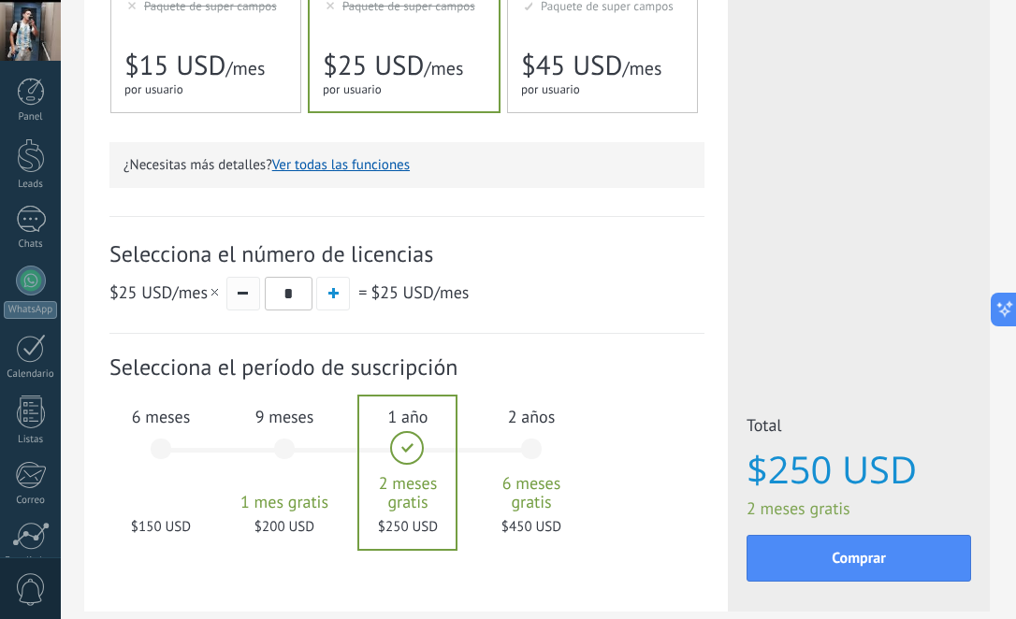
click at [241, 311] on button "button" at bounding box center [243, 294] width 34 height 34
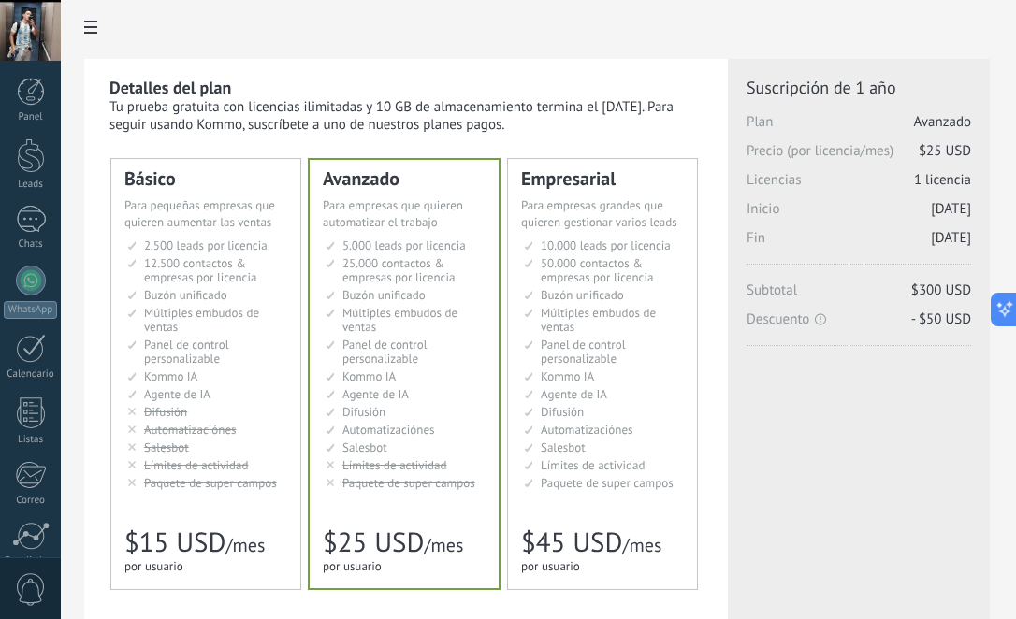
scroll to position [0, 0]
click at [190, 403] on span "Agente de IA" at bounding box center [177, 395] width 66 height 16
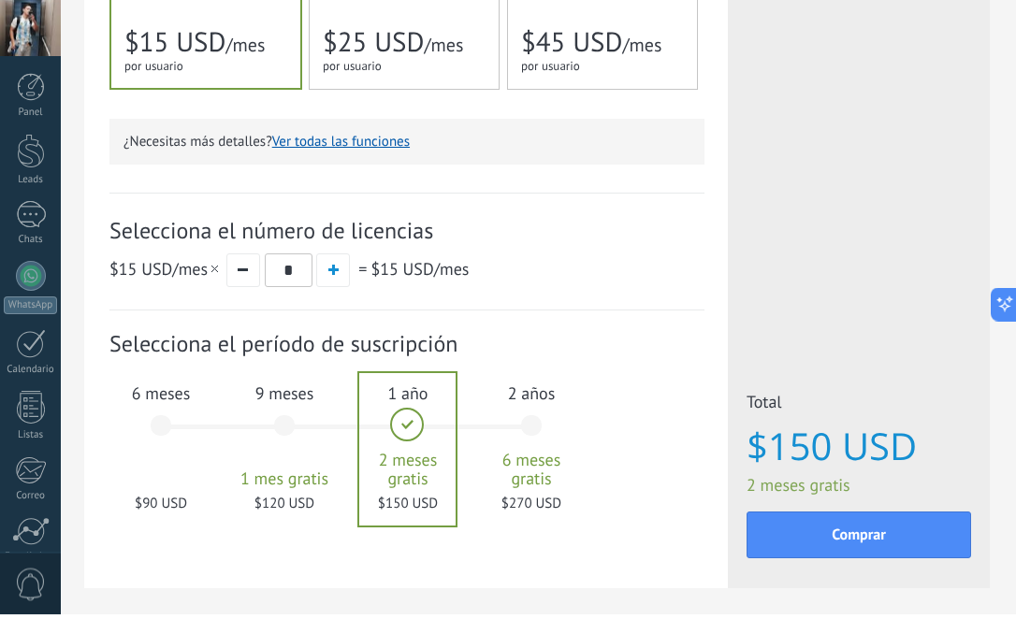
scroll to position [496, 0]
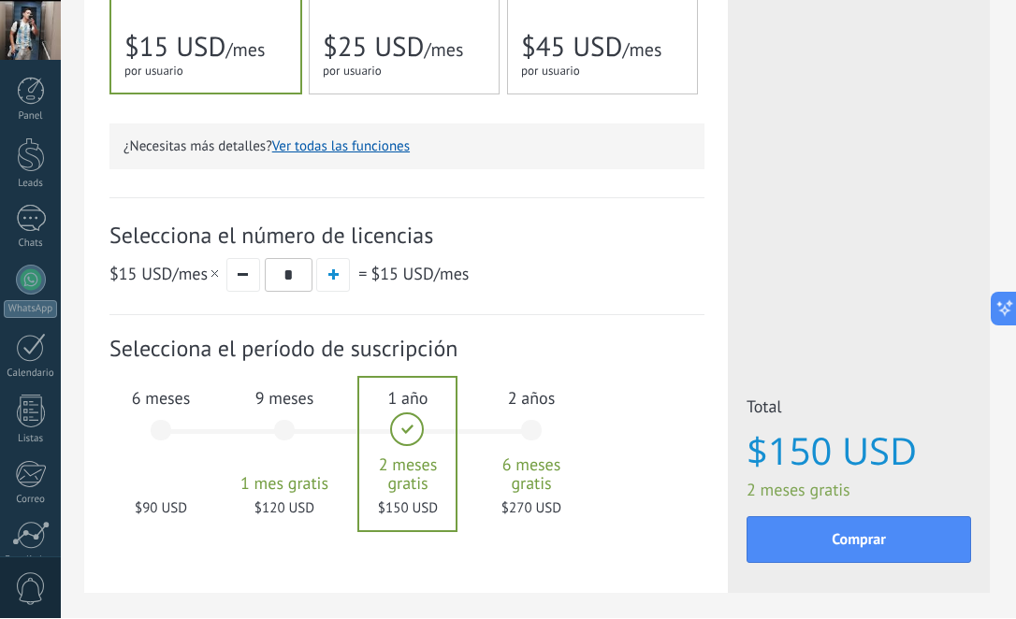
click at [135, 464] on div "6 meses $90 USD" at bounding box center [160, 440] width 101 height 132
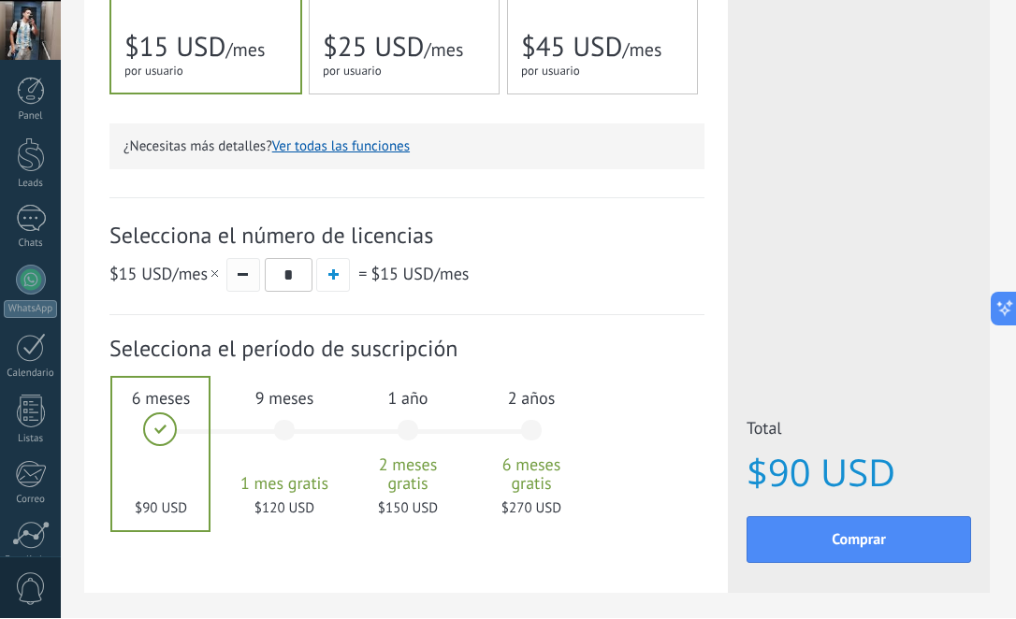
click at [233, 293] on button "button" at bounding box center [243, 276] width 34 height 34
click at [229, 289] on button "button" at bounding box center [243, 276] width 34 height 34
click at [228, 288] on button "button" at bounding box center [243, 276] width 34 height 34
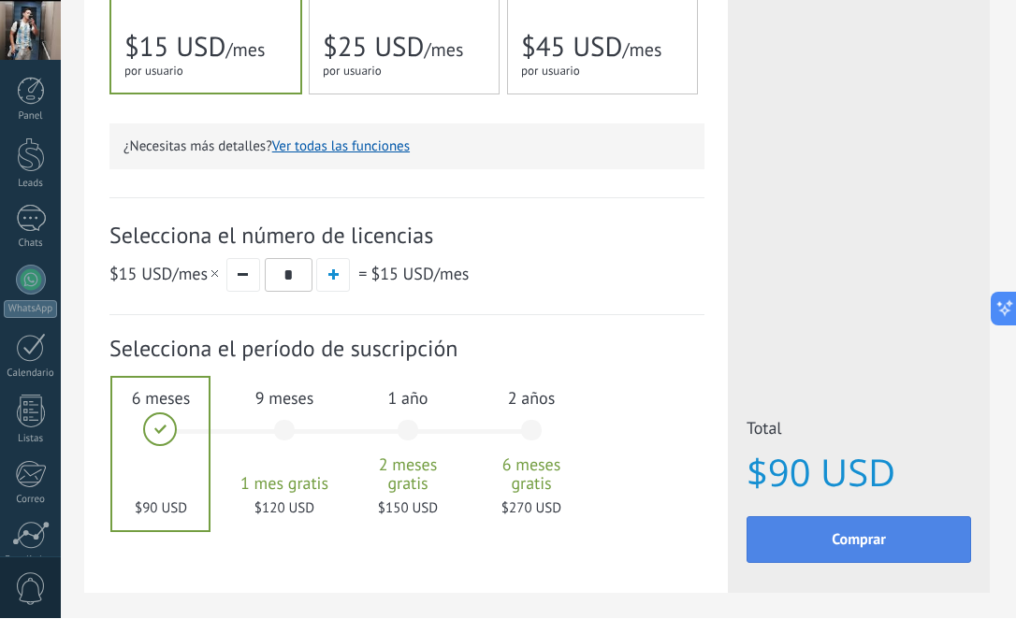
click at [881, 534] on span "Comprar" at bounding box center [859, 540] width 54 height 13
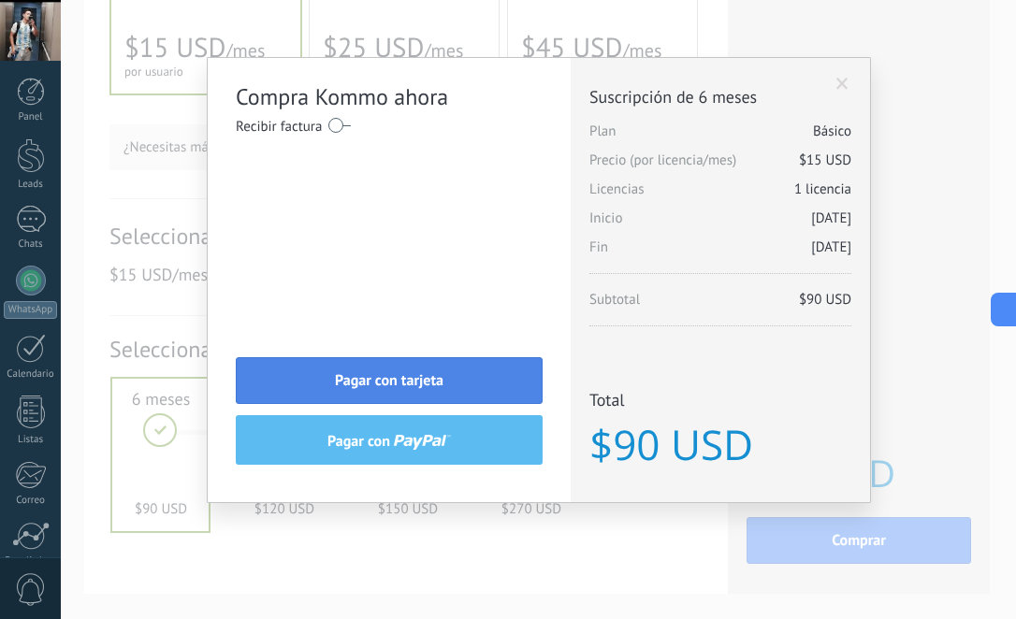
click at [368, 387] on span "Pagar con tarjeta" at bounding box center [389, 380] width 109 height 13
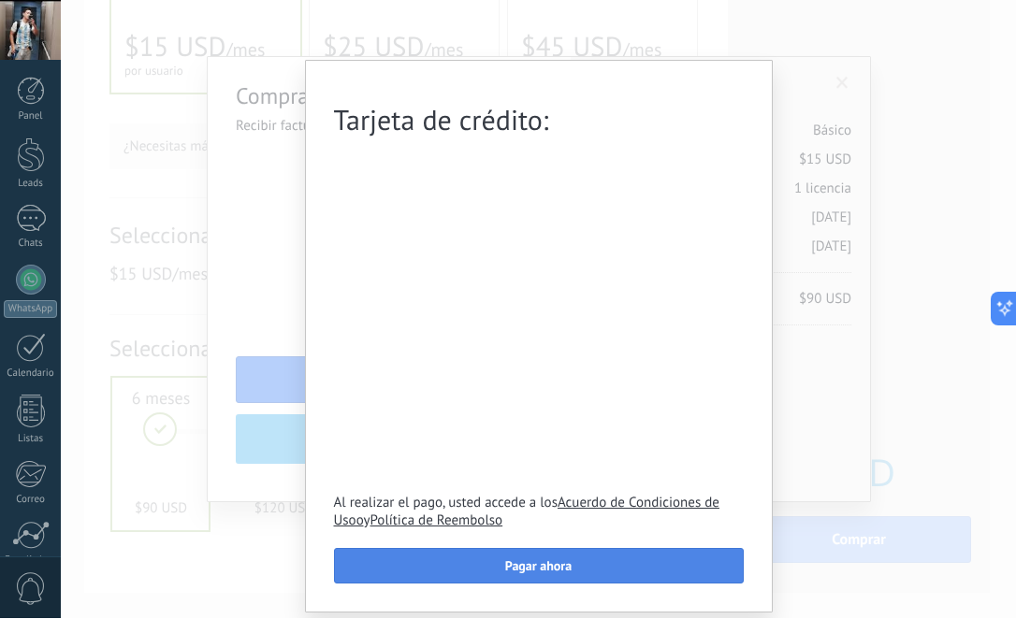
click at [549, 572] on span "Pagar ahora" at bounding box center [538, 566] width 66 height 13
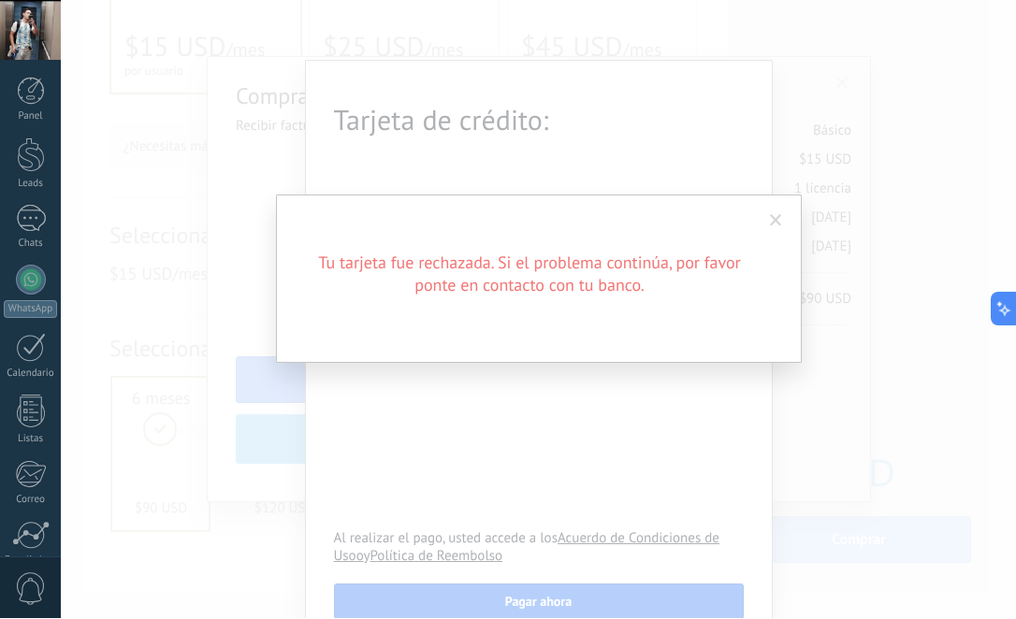
click at [777, 238] on span at bounding box center [776, 222] width 31 height 32
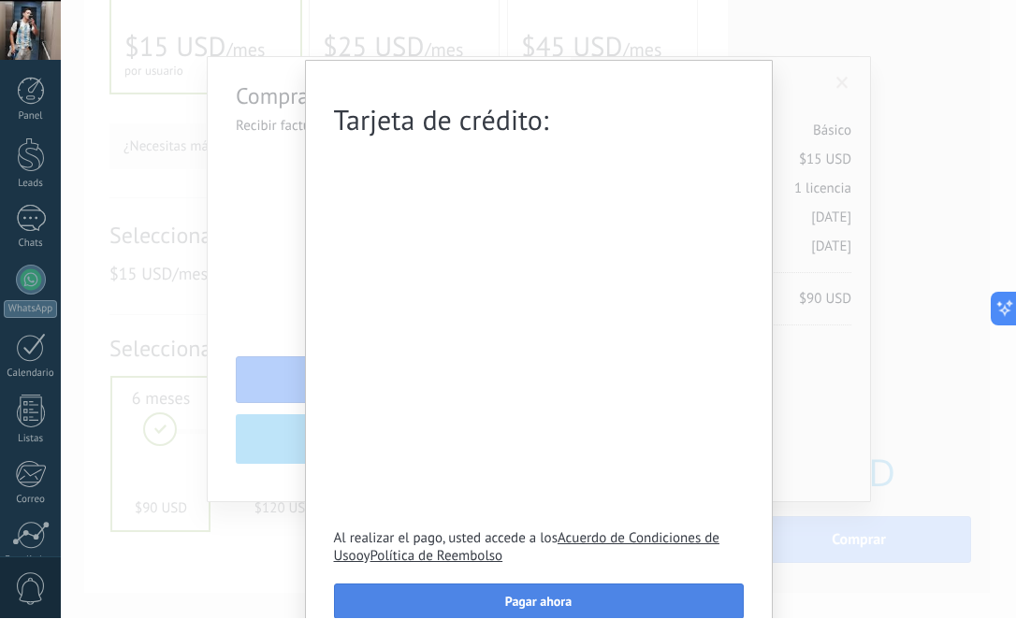
click at [552, 605] on span "Pagar ahora" at bounding box center [538, 602] width 66 height 13
click at [498, 615] on button "Pagar ahora" at bounding box center [539, 603] width 410 height 36
click at [547, 609] on span "Pagar ahora" at bounding box center [538, 602] width 66 height 13
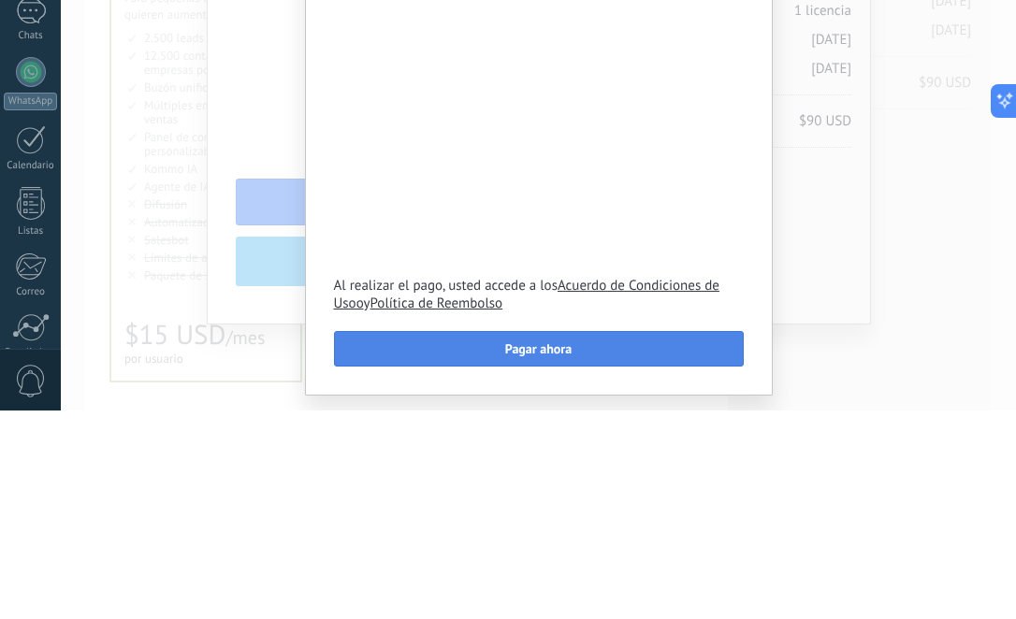
scroll to position [209, 0]
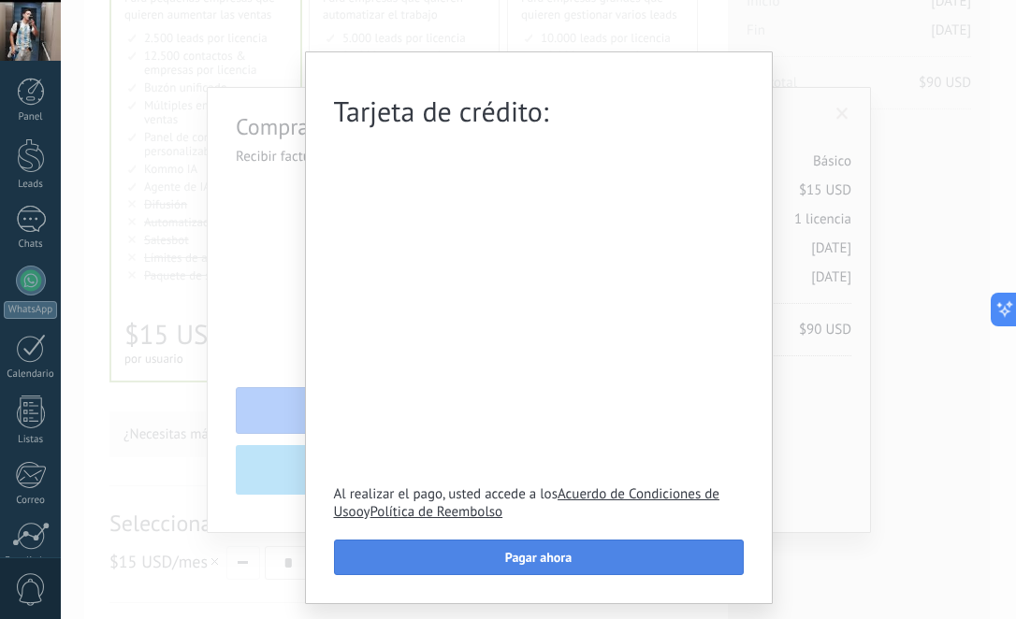
click at [522, 564] on span "Pagar ahora" at bounding box center [538, 557] width 66 height 13
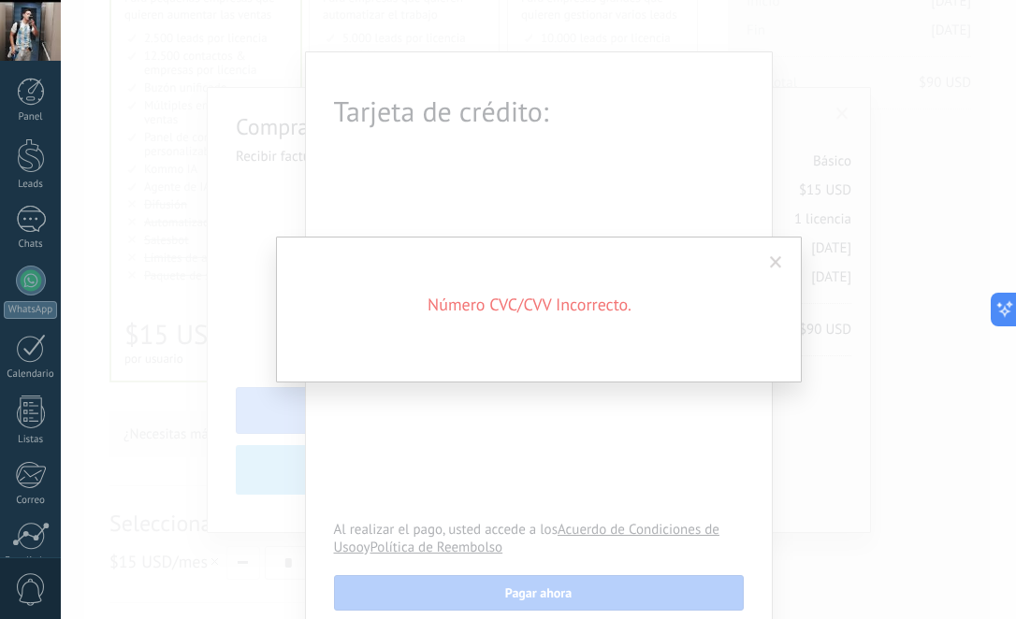
click at [777, 268] on span at bounding box center [776, 262] width 12 height 13
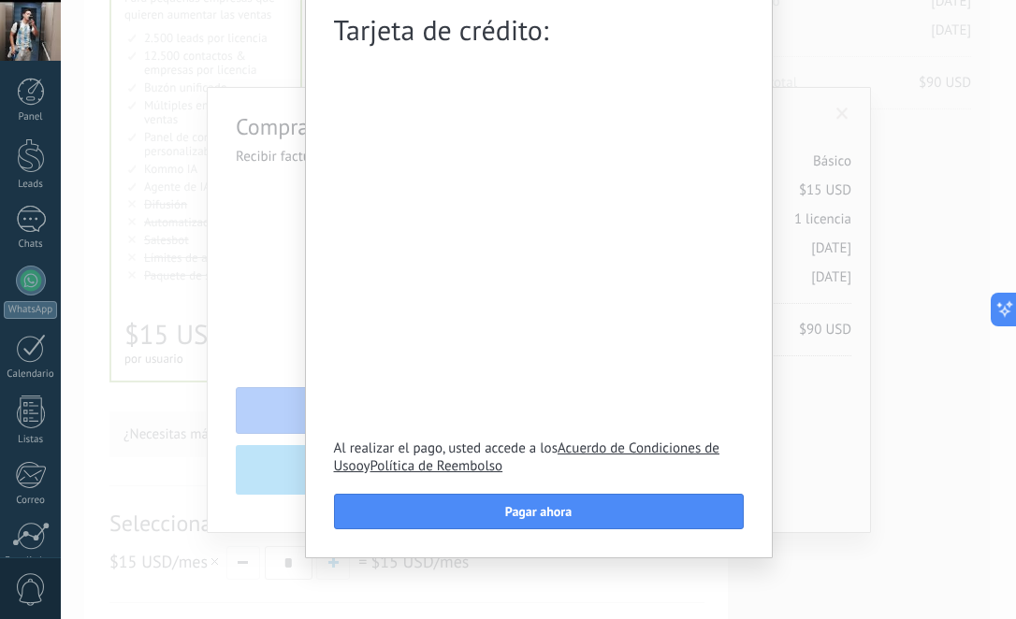
scroll to position [96, 0]
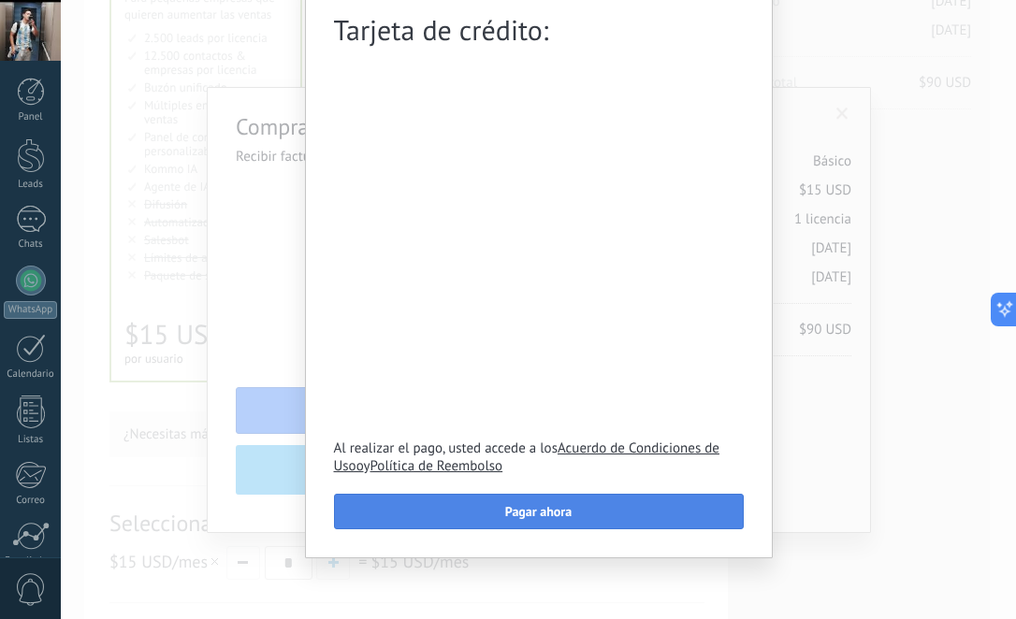
click at [415, 525] on button "Pagar ahora" at bounding box center [539, 512] width 410 height 36
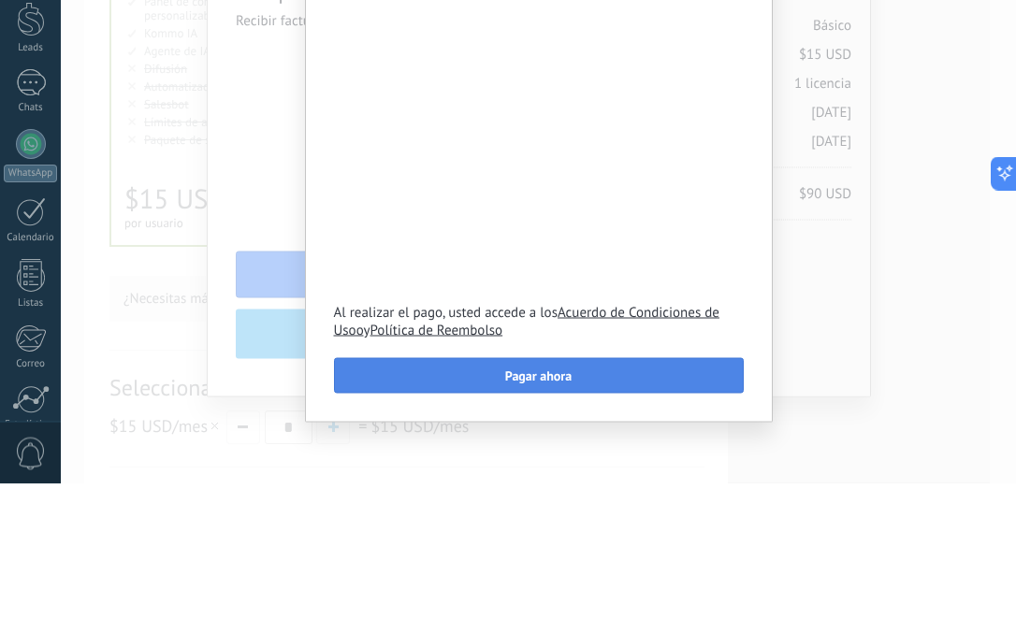
scroll to position [344, 0]
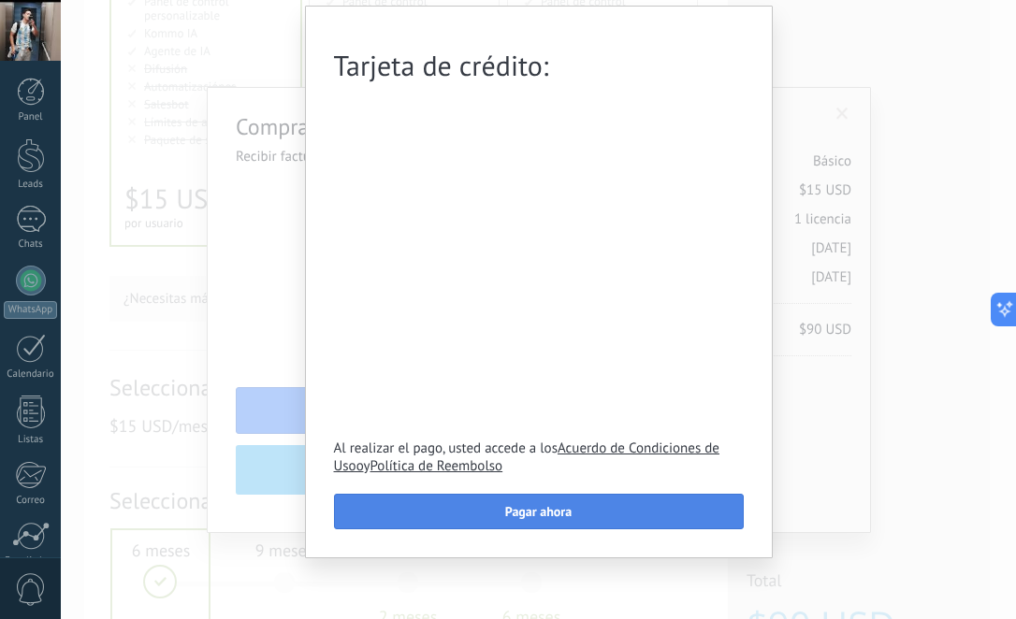
click at [574, 516] on button "Pagar ahora" at bounding box center [539, 512] width 410 height 36
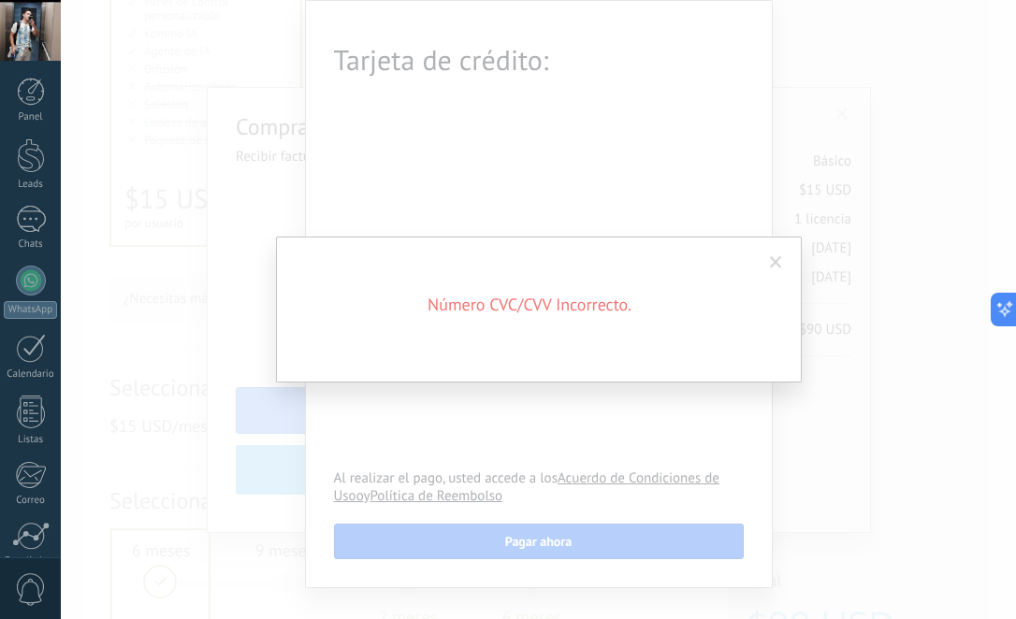
click at [774, 268] on span at bounding box center [776, 262] width 12 height 13
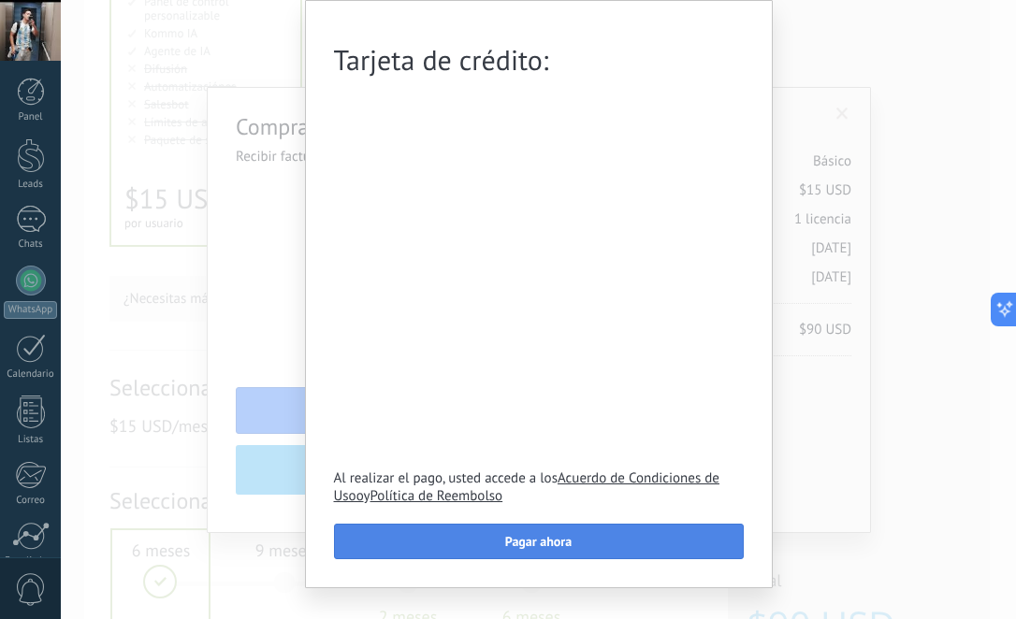
click at [579, 551] on button "Pagar ahora" at bounding box center [539, 542] width 410 height 36
click at [550, 546] on span "Pagar ahora" at bounding box center [538, 541] width 66 height 13
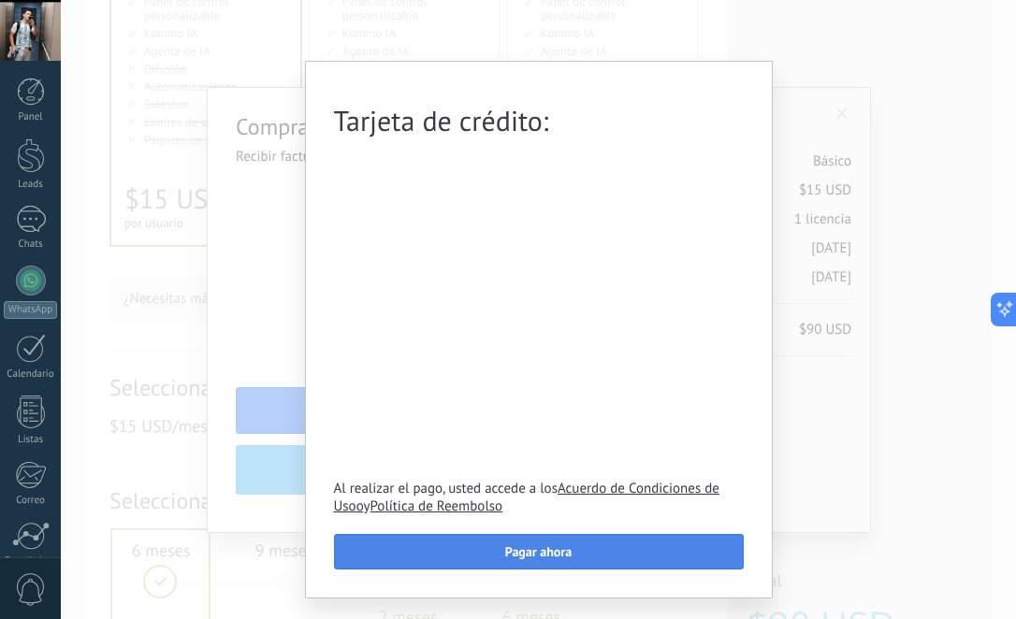
scroll to position [0, 0]
click at [532, 558] on span "Pagar ahora" at bounding box center [538, 550] width 66 height 13
click at [524, 555] on span "Pagar ahora" at bounding box center [538, 550] width 66 height 13
click at [537, 558] on span "Pagar ahora" at bounding box center [538, 550] width 66 height 13
click at [550, 555] on span "Pagar ahora" at bounding box center [538, 550] width 66 height 13
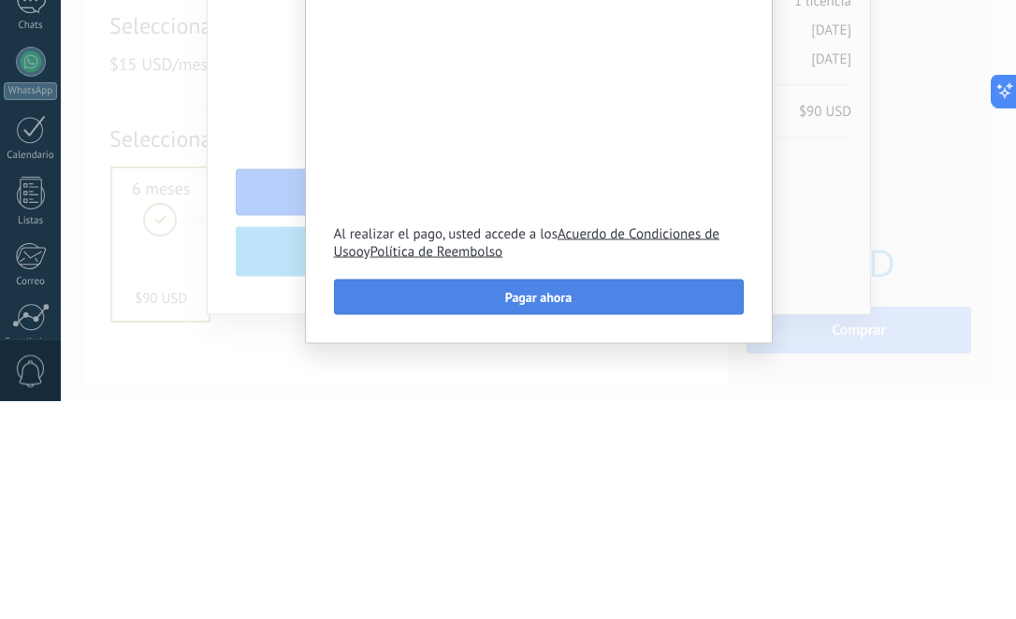
scroll to position [558, 0]
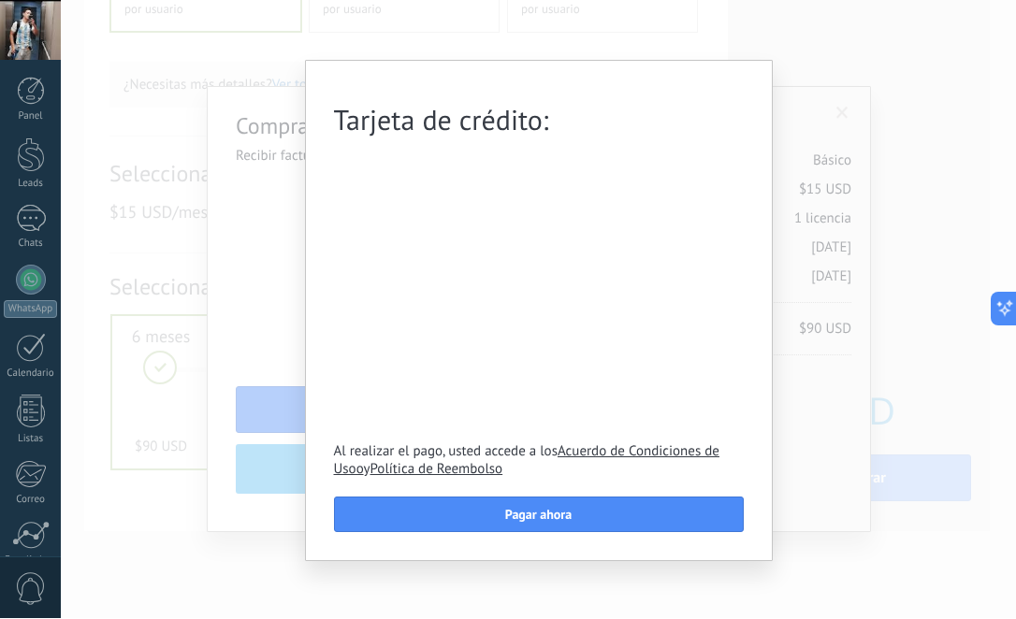
click at [186, 460] on div "Tarjeta de crédito: Al realizar el pago, usted accede a los Acuerdo de Condicio…" at bounding box center [538, 309] width 955 height 619
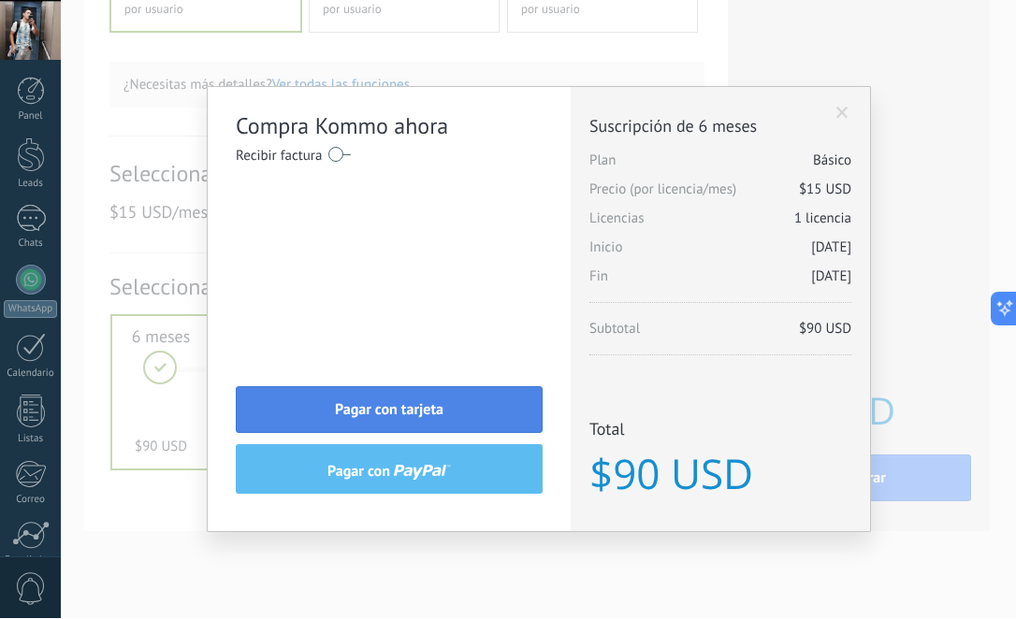
click at [451, 416] on button "Pagar con tarjeta" at bounding box center [389, 410] width 307 height 47
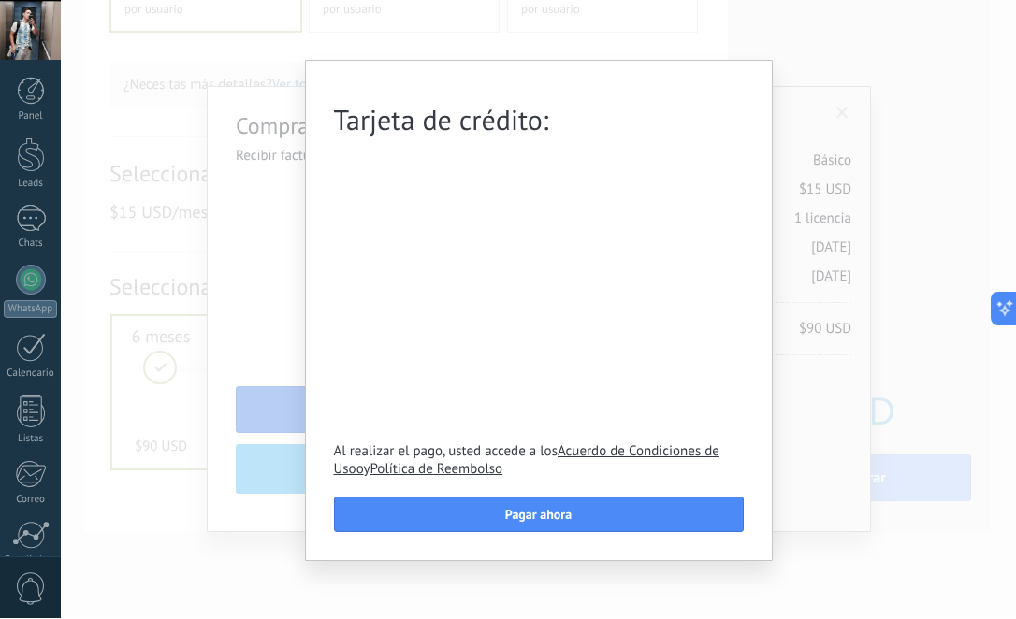
scroll to position [0, 0]
